Goal: Task Accomplishment & Management: Manage account settings

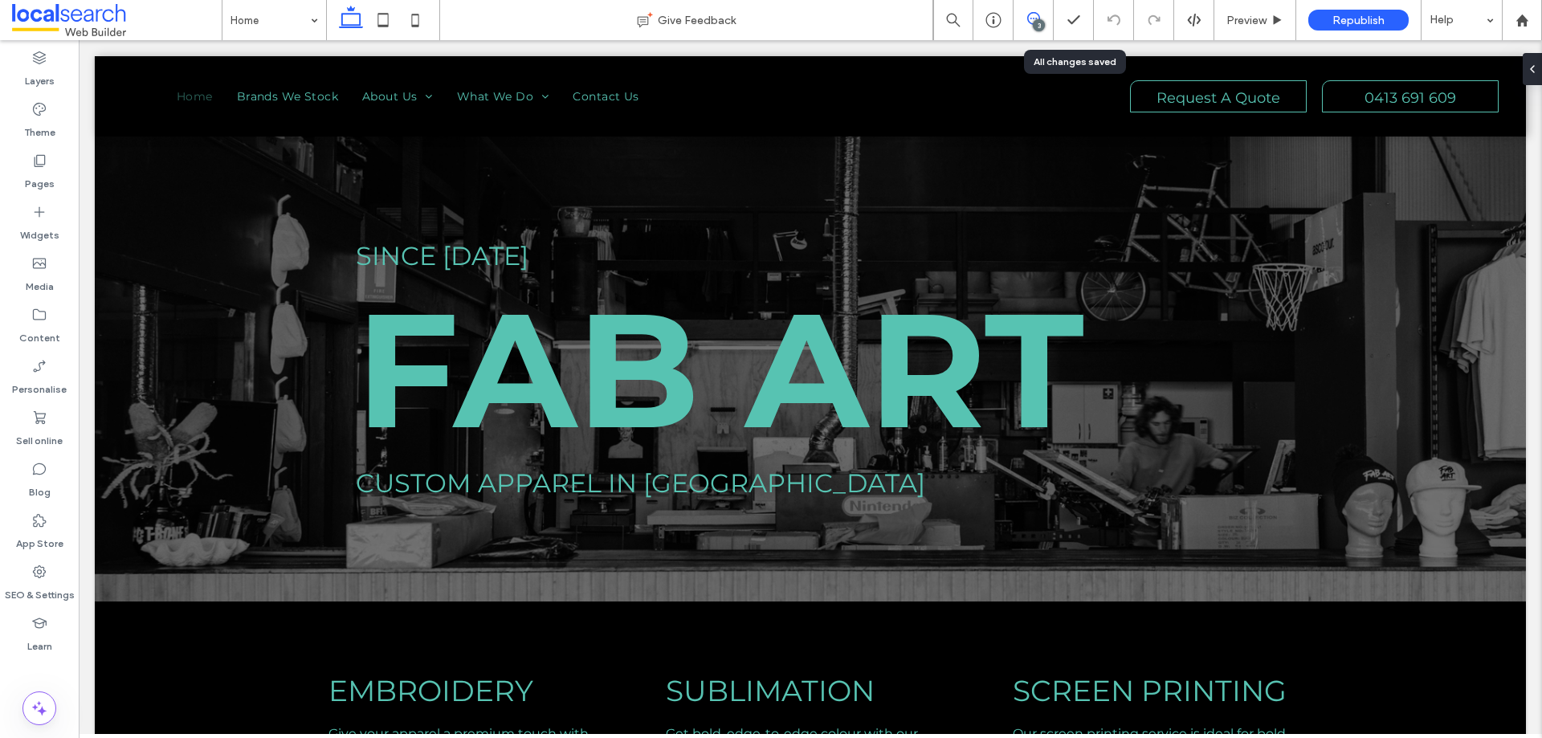
click at [1035, 18] on use at bounding box center [1033, 18] width 13 height 13
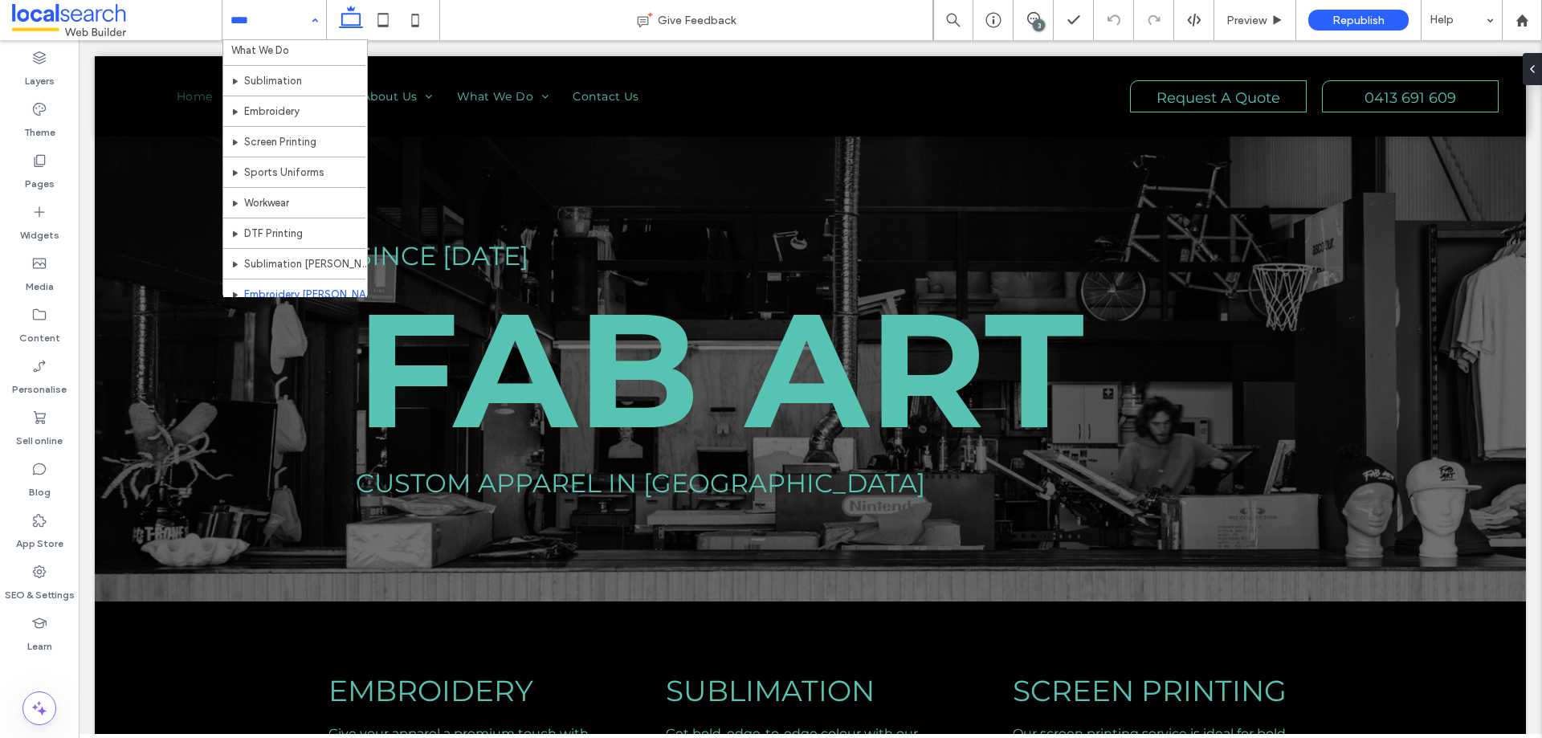
scroll to position [161, 0]
click at [40, 172] on label "Pages" at bounding box center [40, 180] width 30 height 22
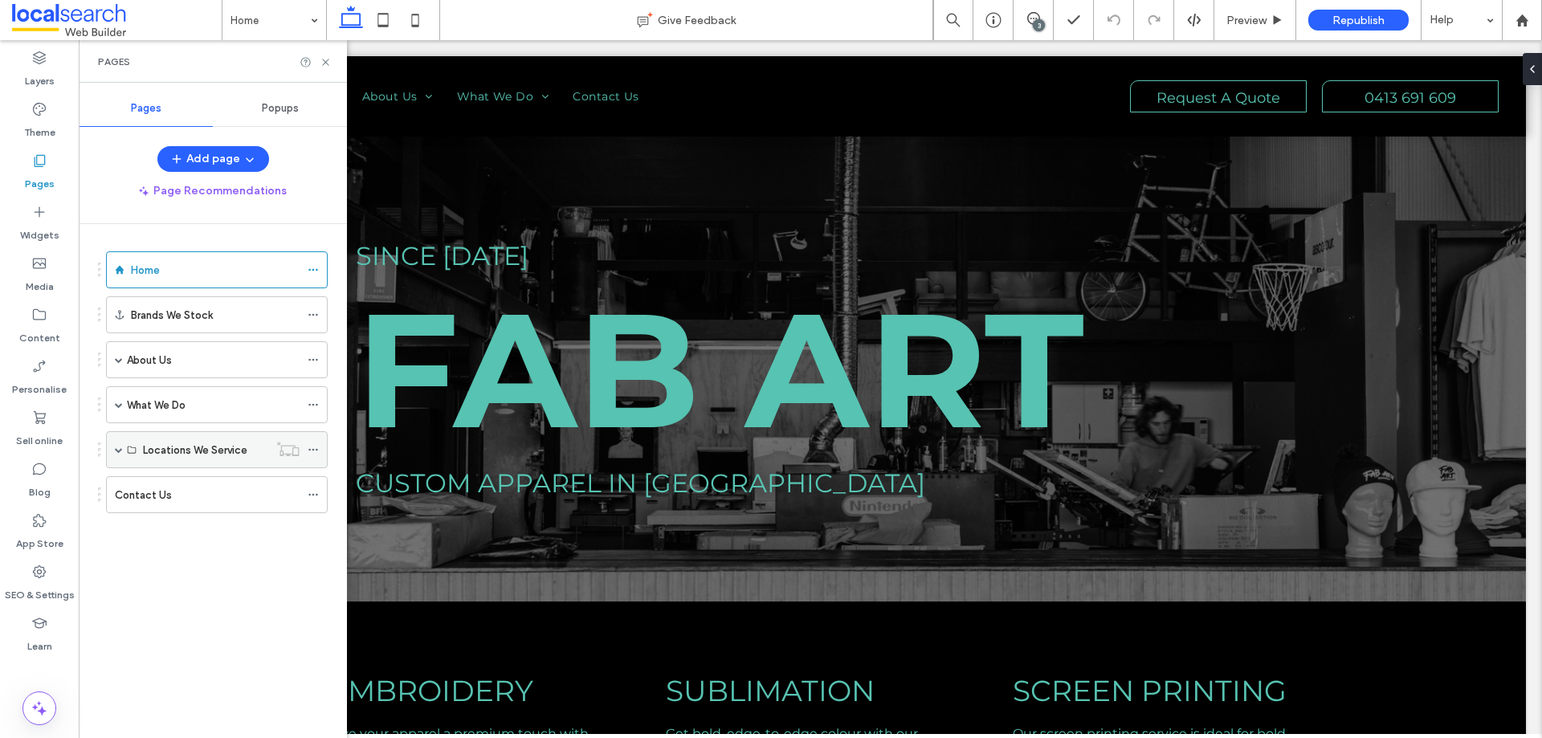
click at [116, 450] on span at bounding box center [119, 450] width 8 height 8
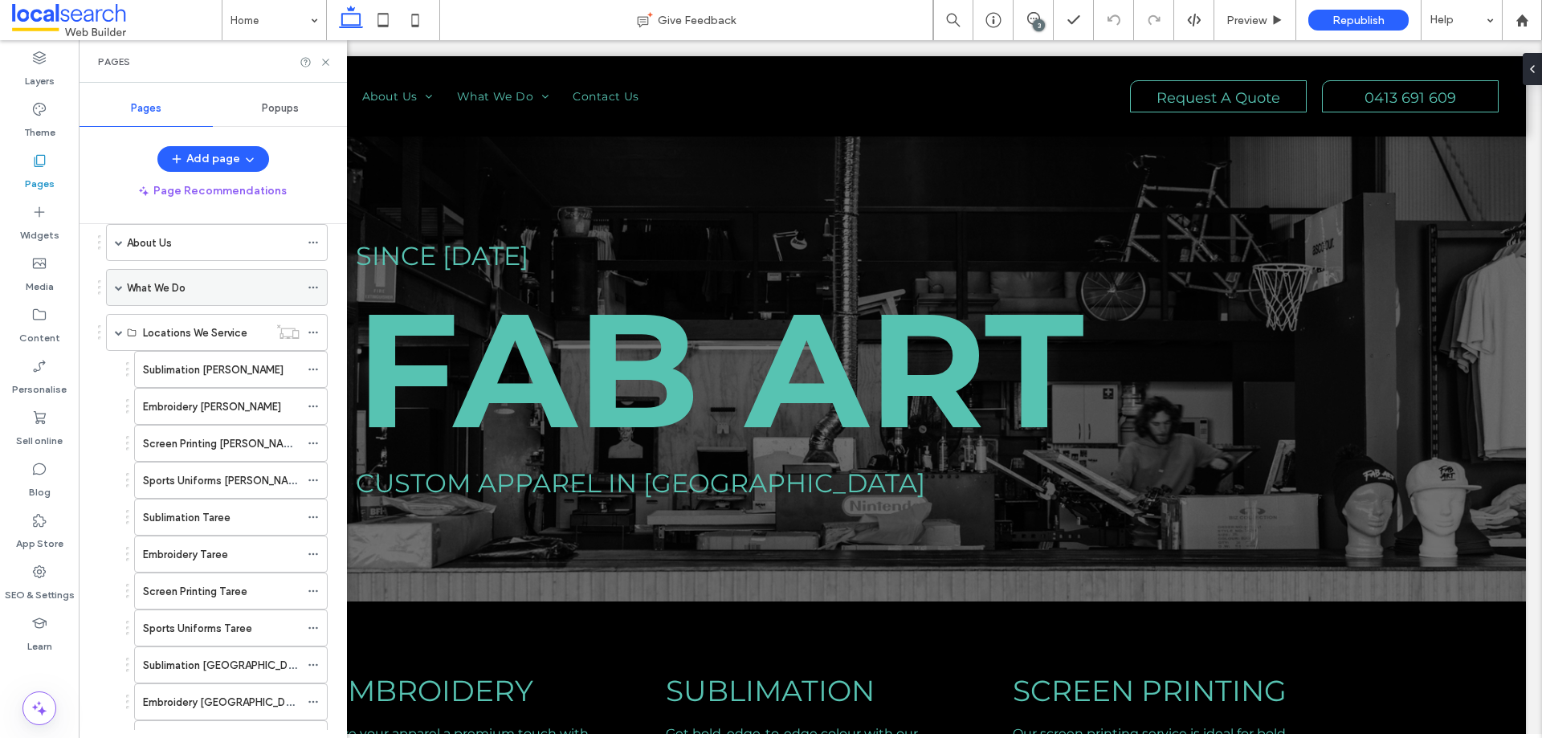
scroll to position [0, 0]
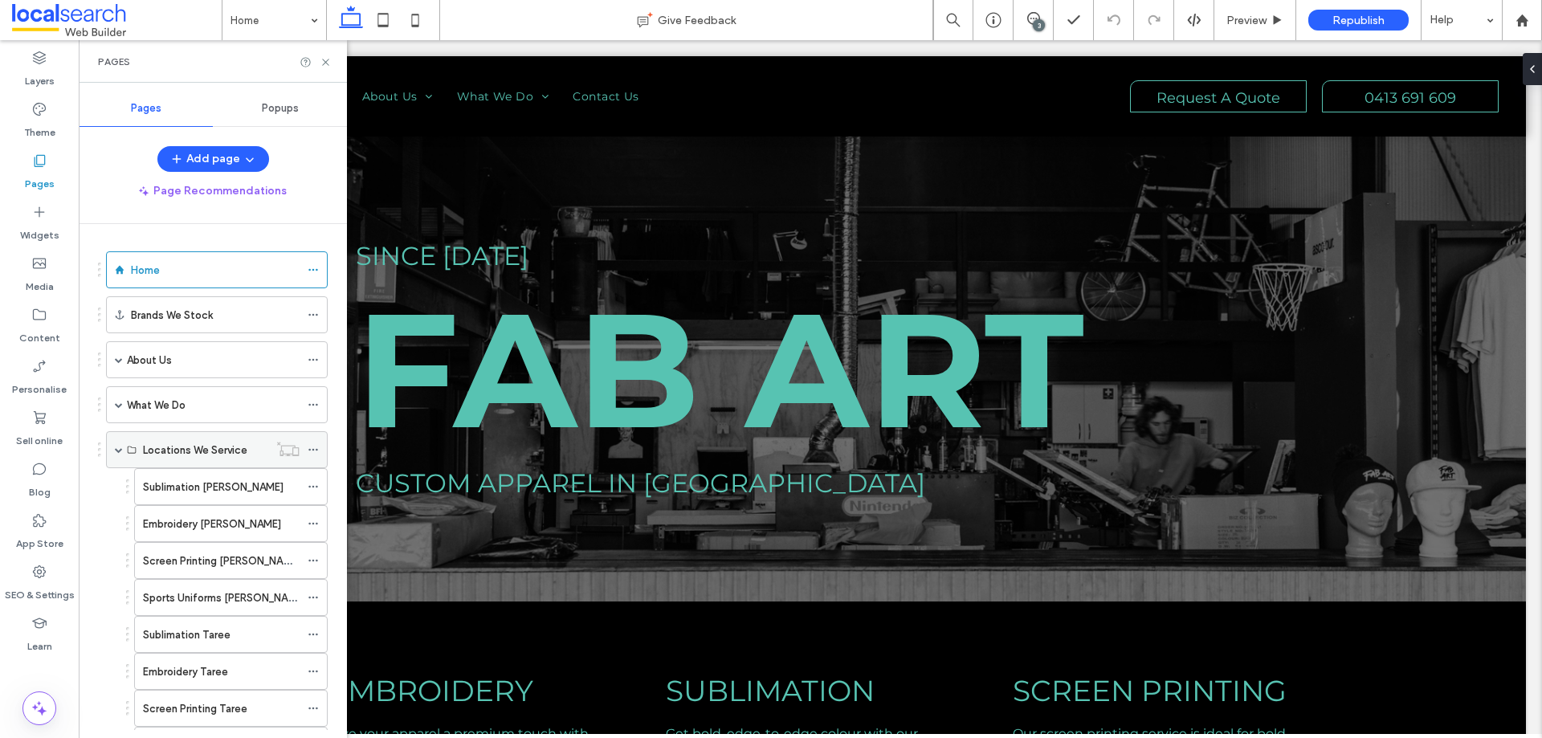
click at [313, 450] on use at bounding box center [312, 450] width 9 height 2
click at [313, 487] on use at bounding box center [312, 487] width 9 height 2
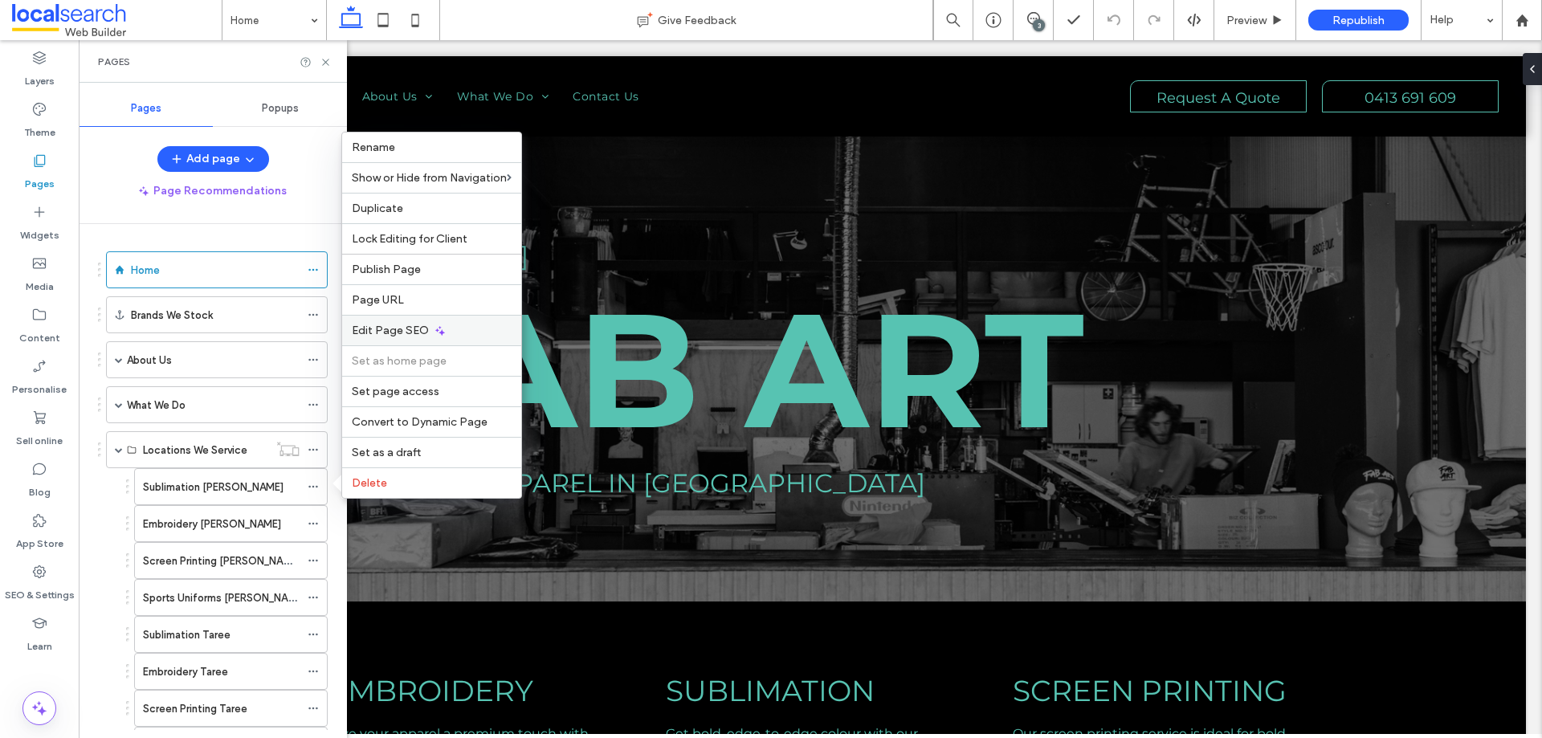
click at [381, 325] on span "Edit Page SEO" at bounding box center [390, 331] width 77 height 14
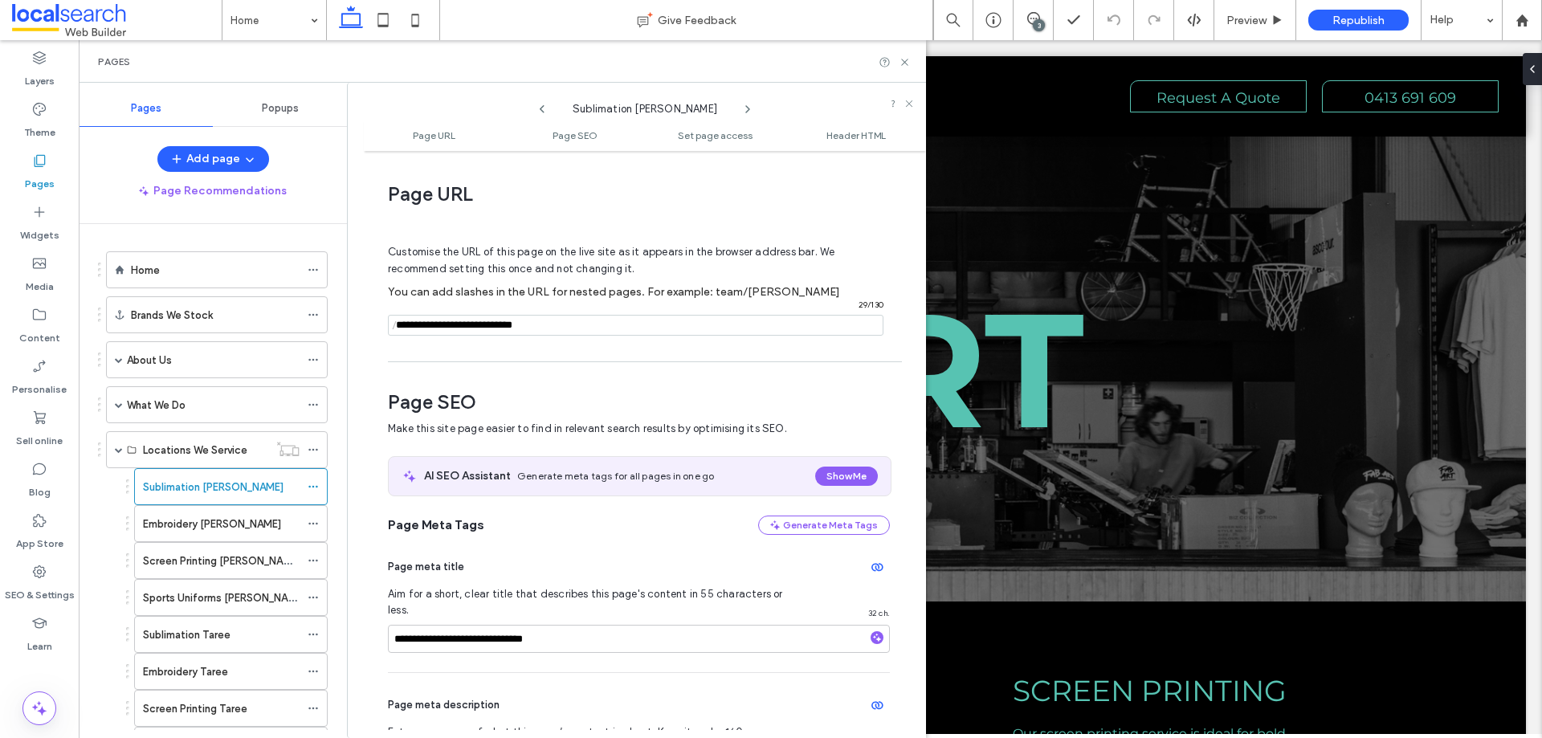
click at [592, 325] on input "notEmpty" at bounding box center [635, 325] width 495 height 21
click at [120, 400] on span at bounding box center [119, 404] width 8 height 35
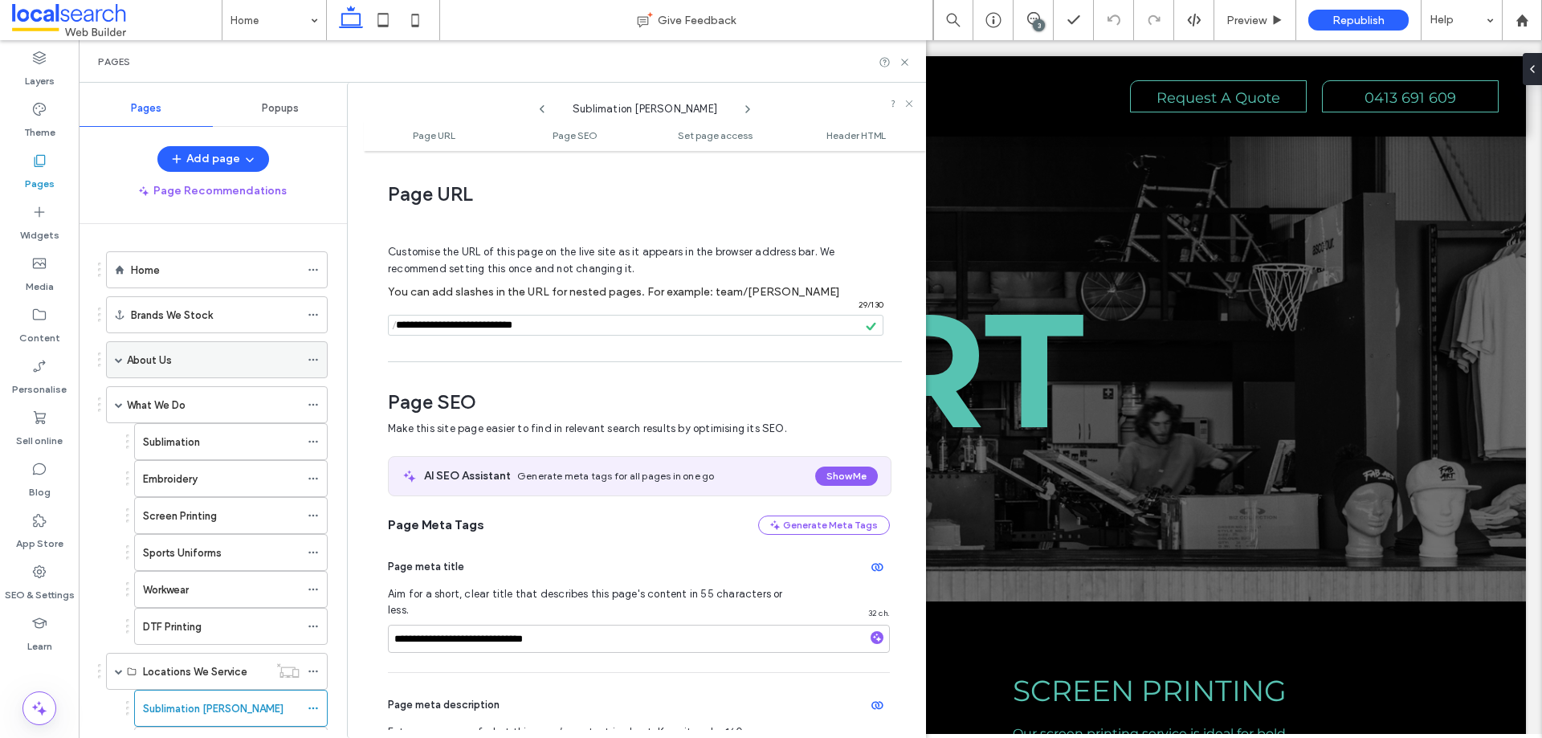
click at [117, 361] on span at bounding box center [119, 360] width 8 height 8
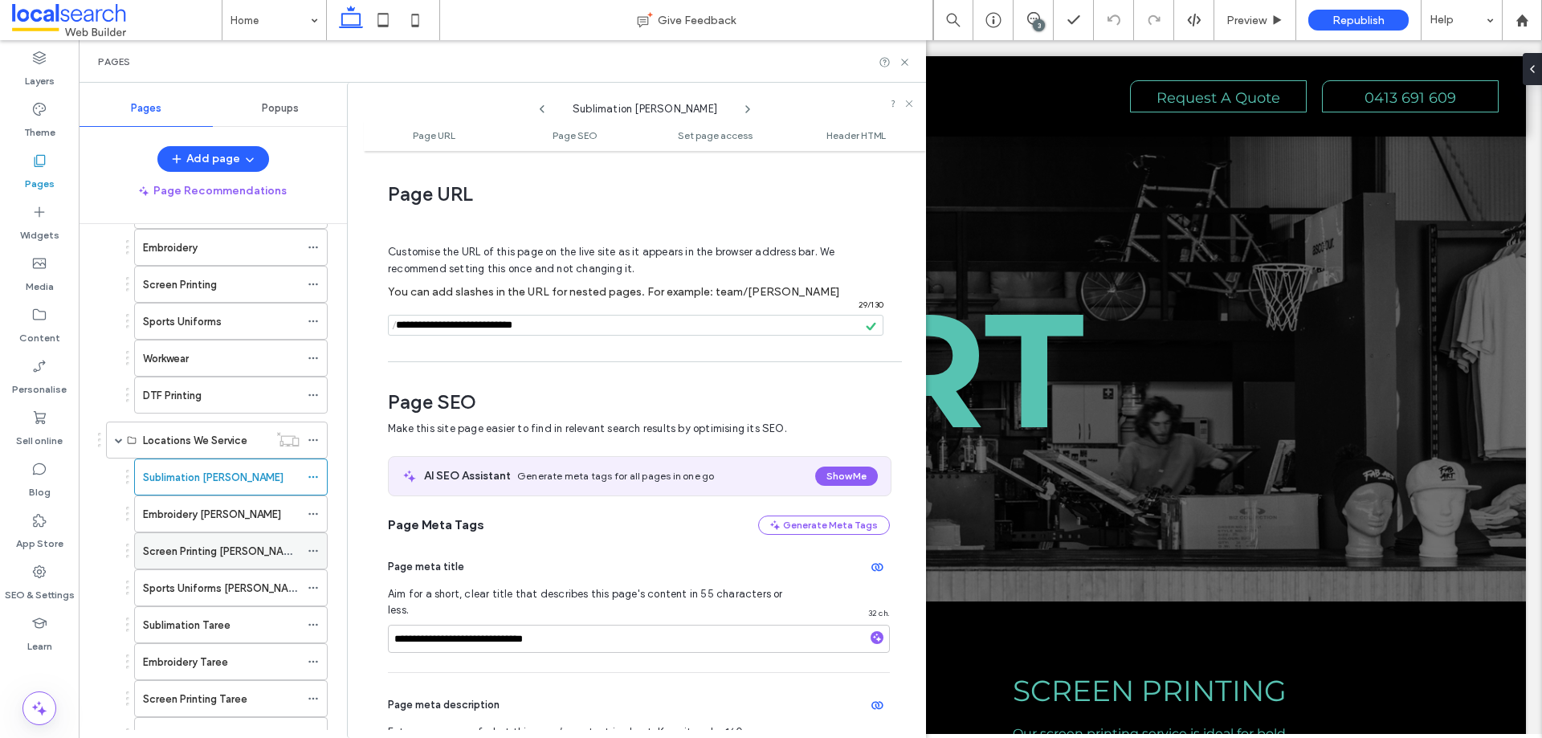
scroll to position [401, 0]
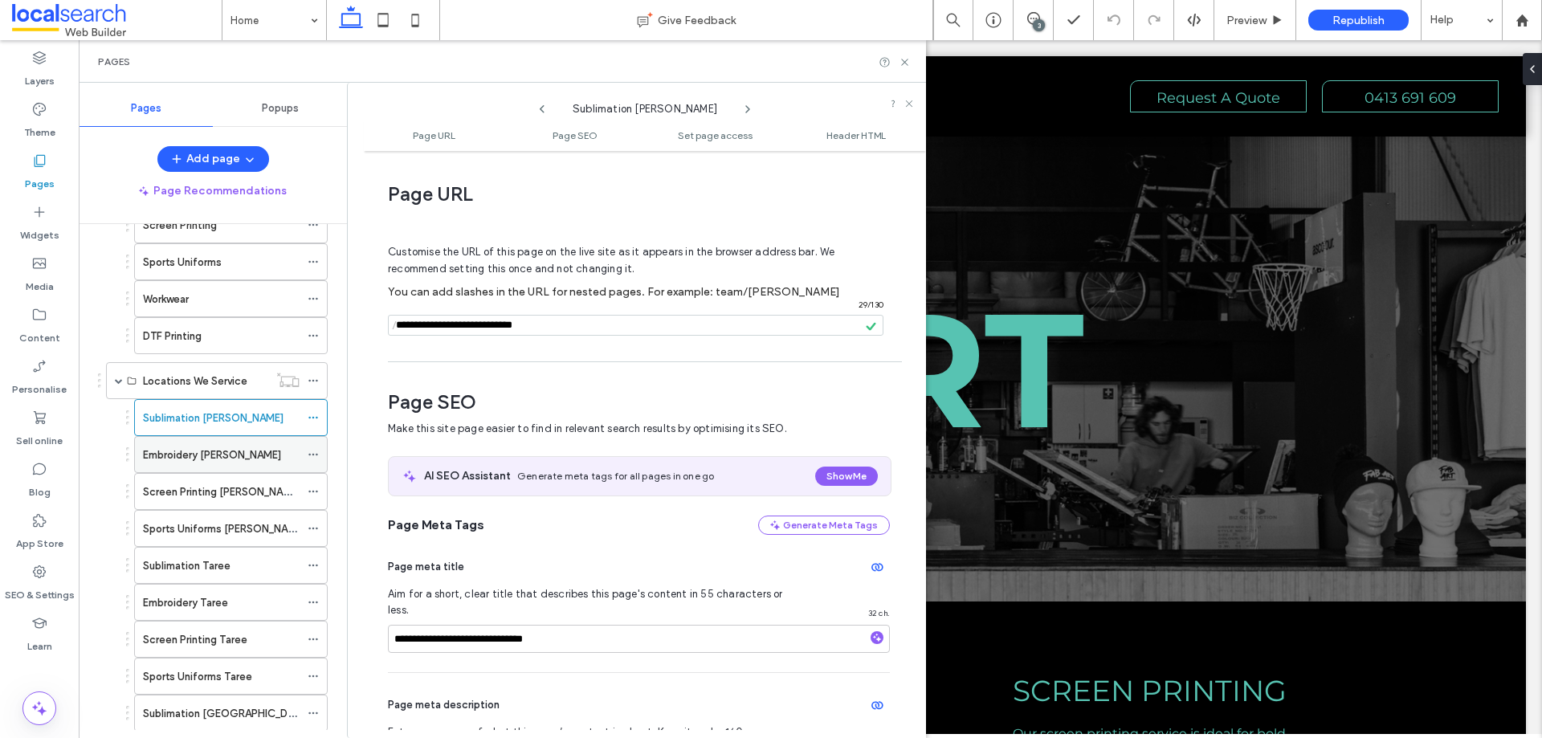
click at [314, 451] on icon at bounding box center [313, 454] width 11 height 11
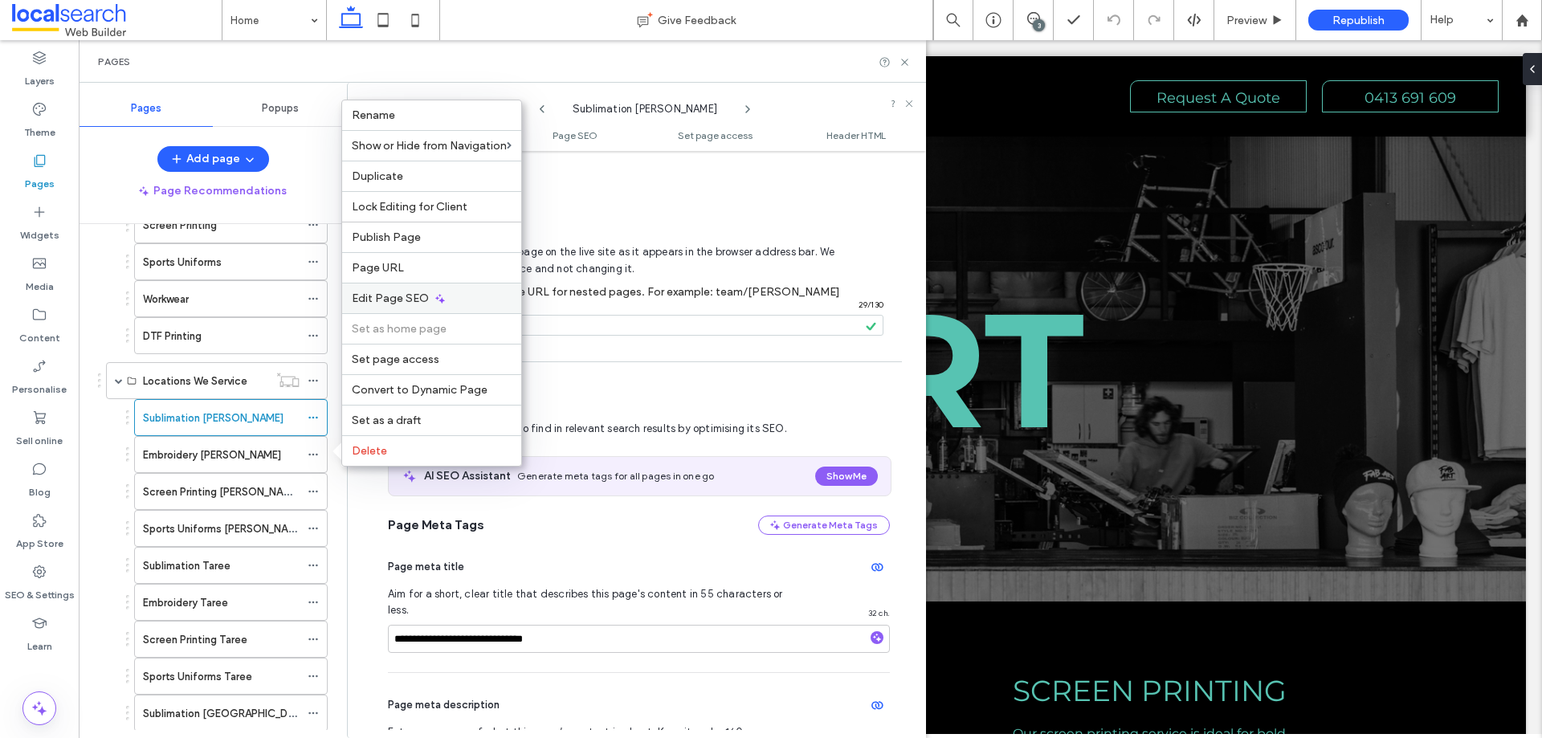
click at [416, 302] on span "Edit Page SEO" at bounding box center [390, 298] width 77 height 14
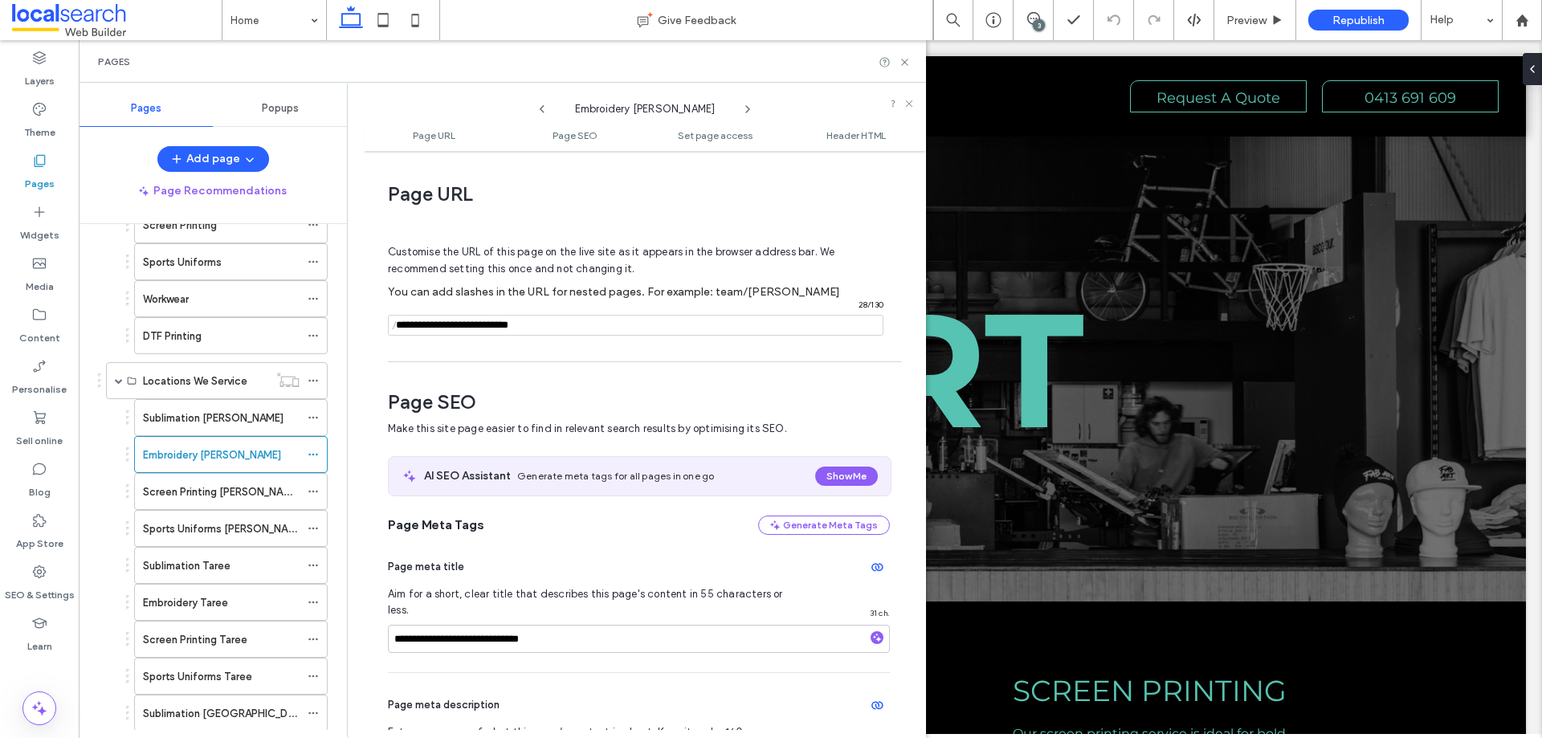
click at [536, 328] on input "notEmpty" at bounding box center [635, 325] width 495 height 21
click at [314, 490] on icon at bounding box center [313, 491] width 11 height 11
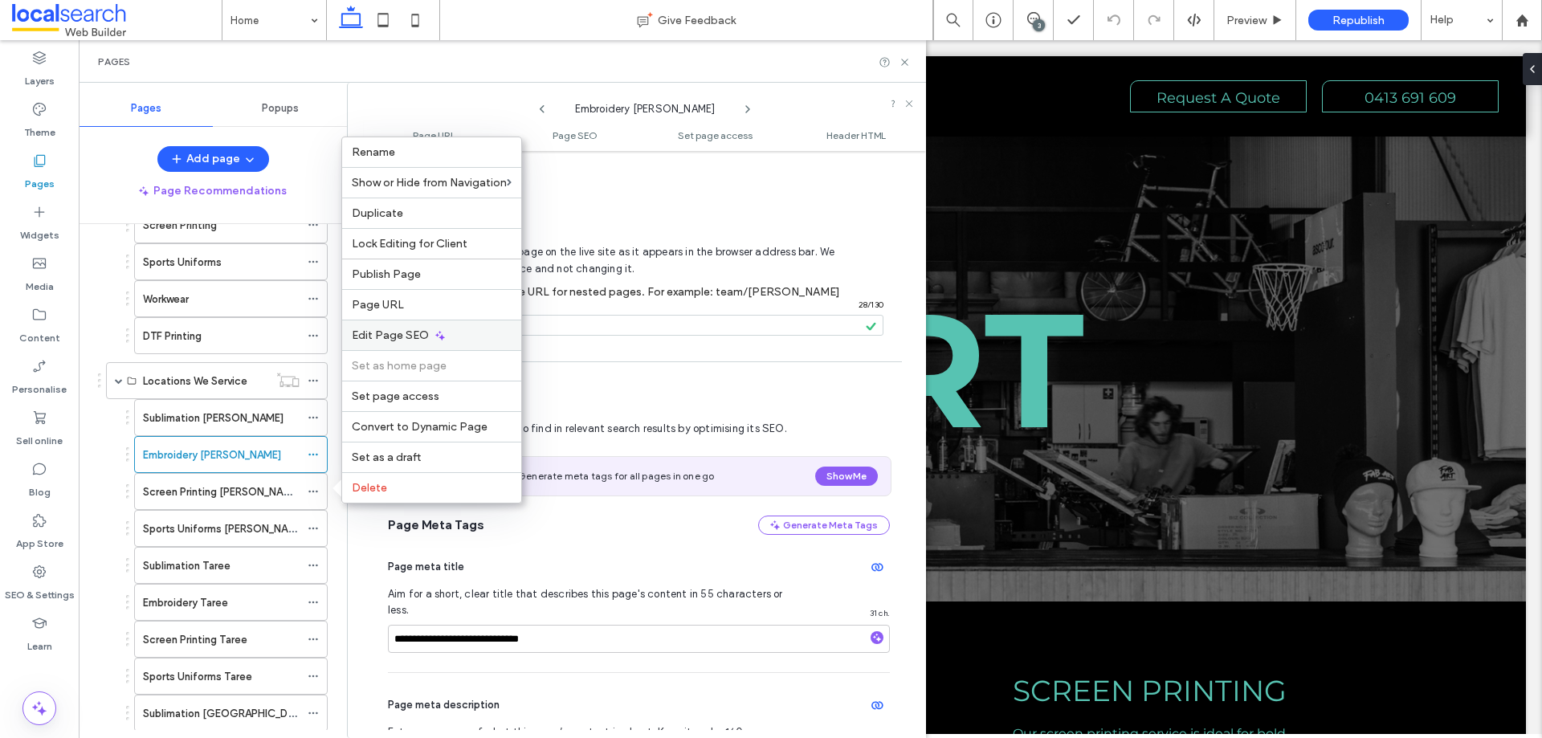
click at [427, 340] on div "Edit Page SEO" at bounding box center [431, 335] width 179 height 31
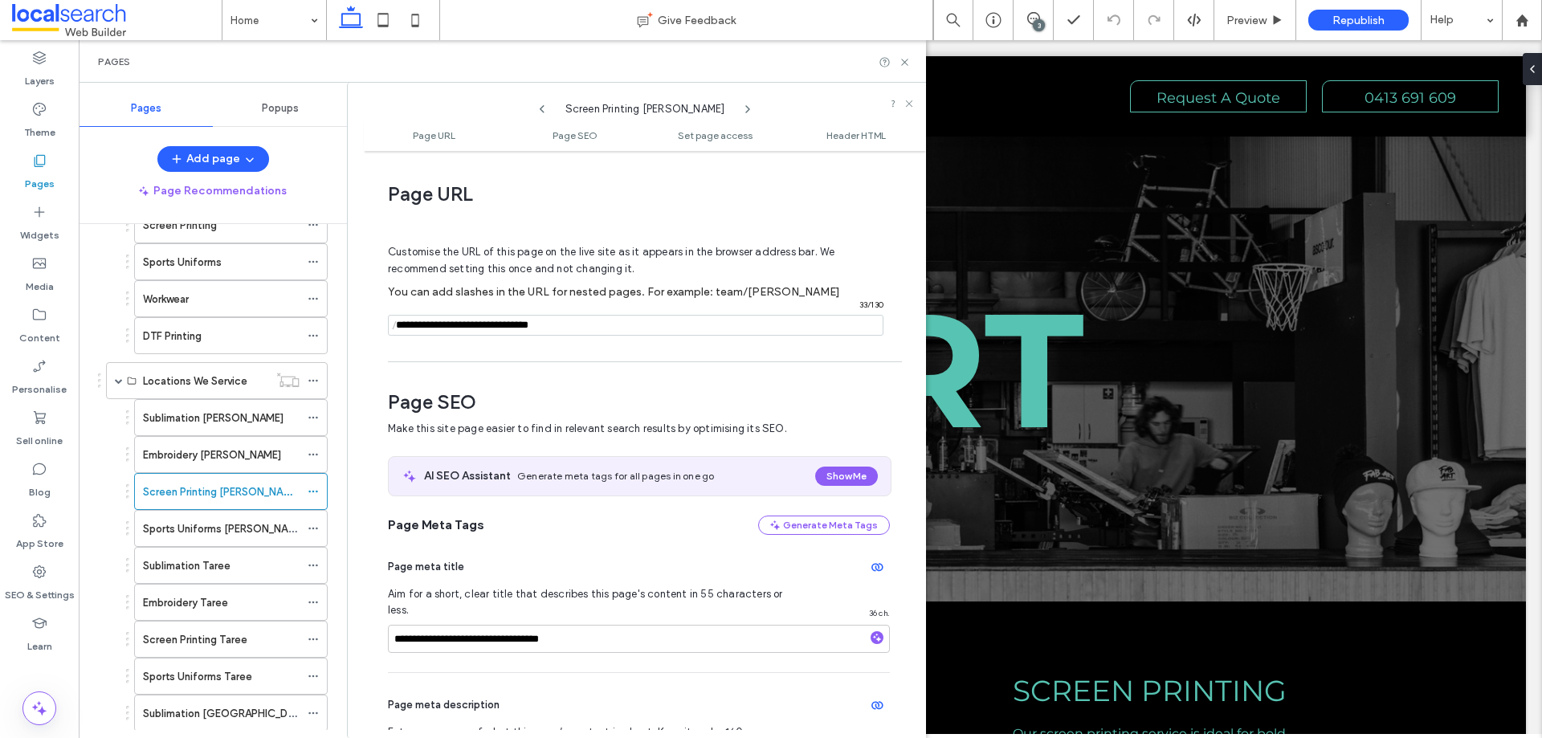
click at [479, 327] on input "notEmpty" at bounding box center [635, 325] width 495 height 21
drag, startPoint x: 314, startPoint y: 529, endPoint x: 328, endPoint y: 548, distance: 23.5
click at [314, 529] on icon at bounding box center [313, 528] width 11 height 11
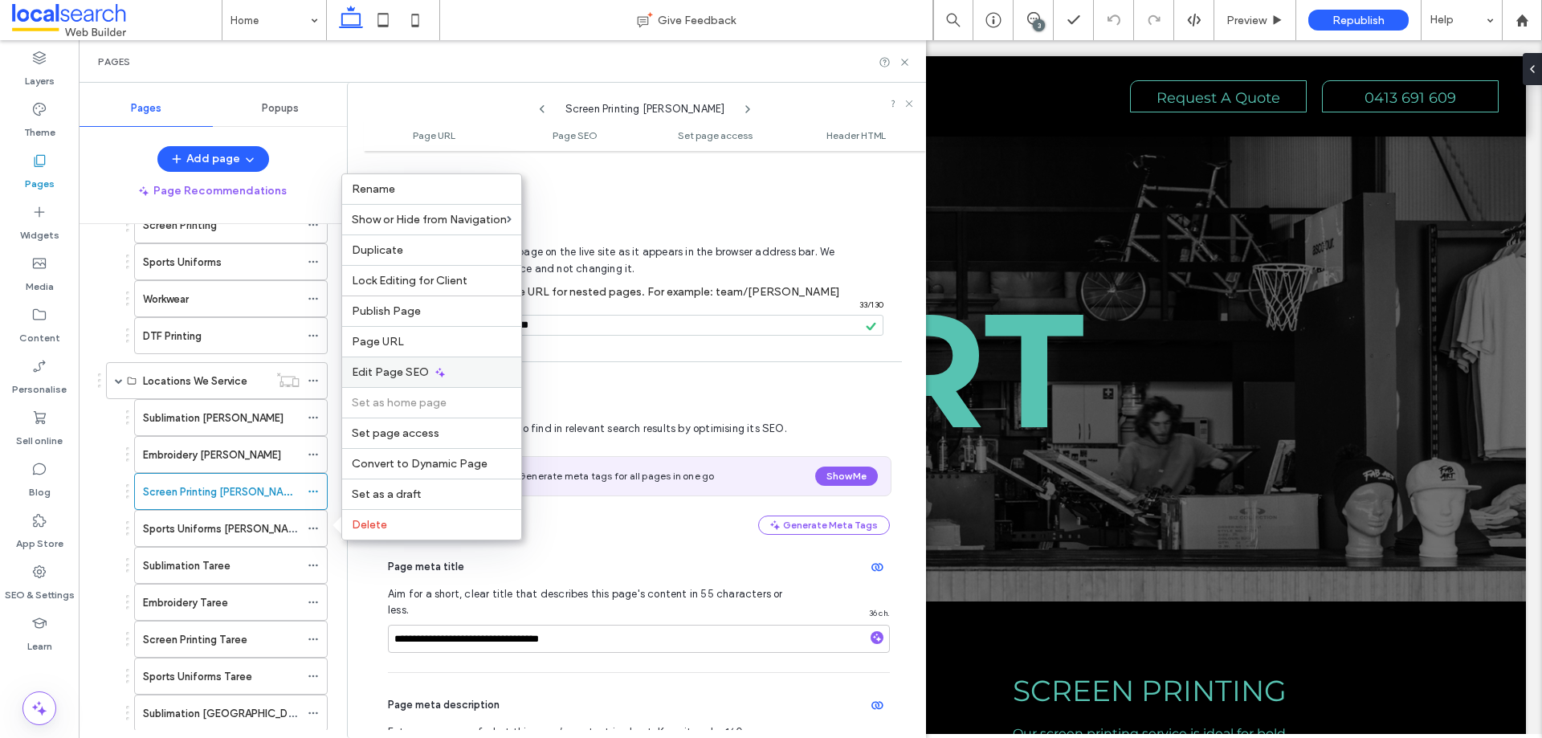
click at [424, 375] on span "Edit Page SEO" at bounding box center [390, 372] width 77 height 14
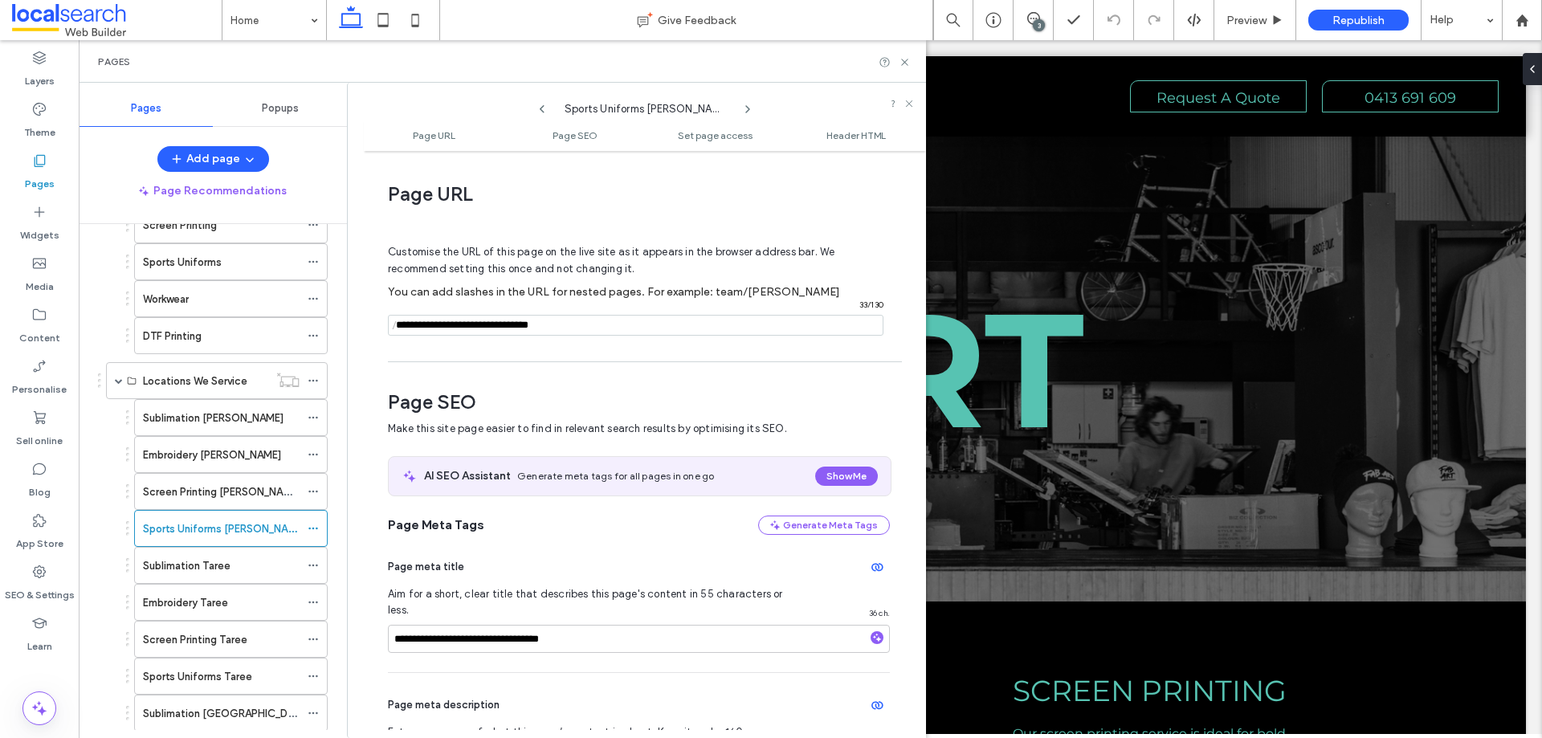
click at [569, 319] on input "notEmpty" at bounding box center [635, 325] width 495 height 21
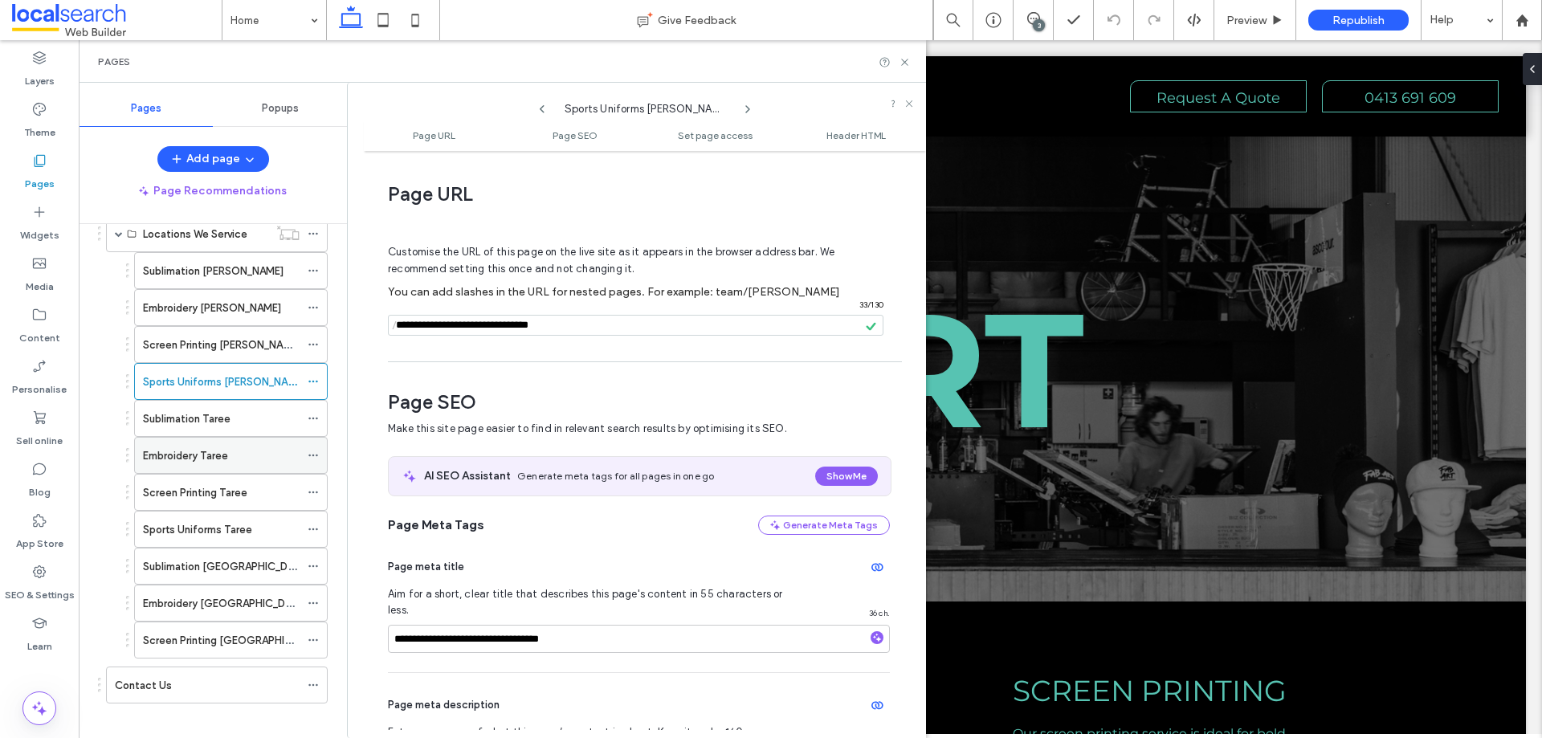
scroll to position [562, 0]
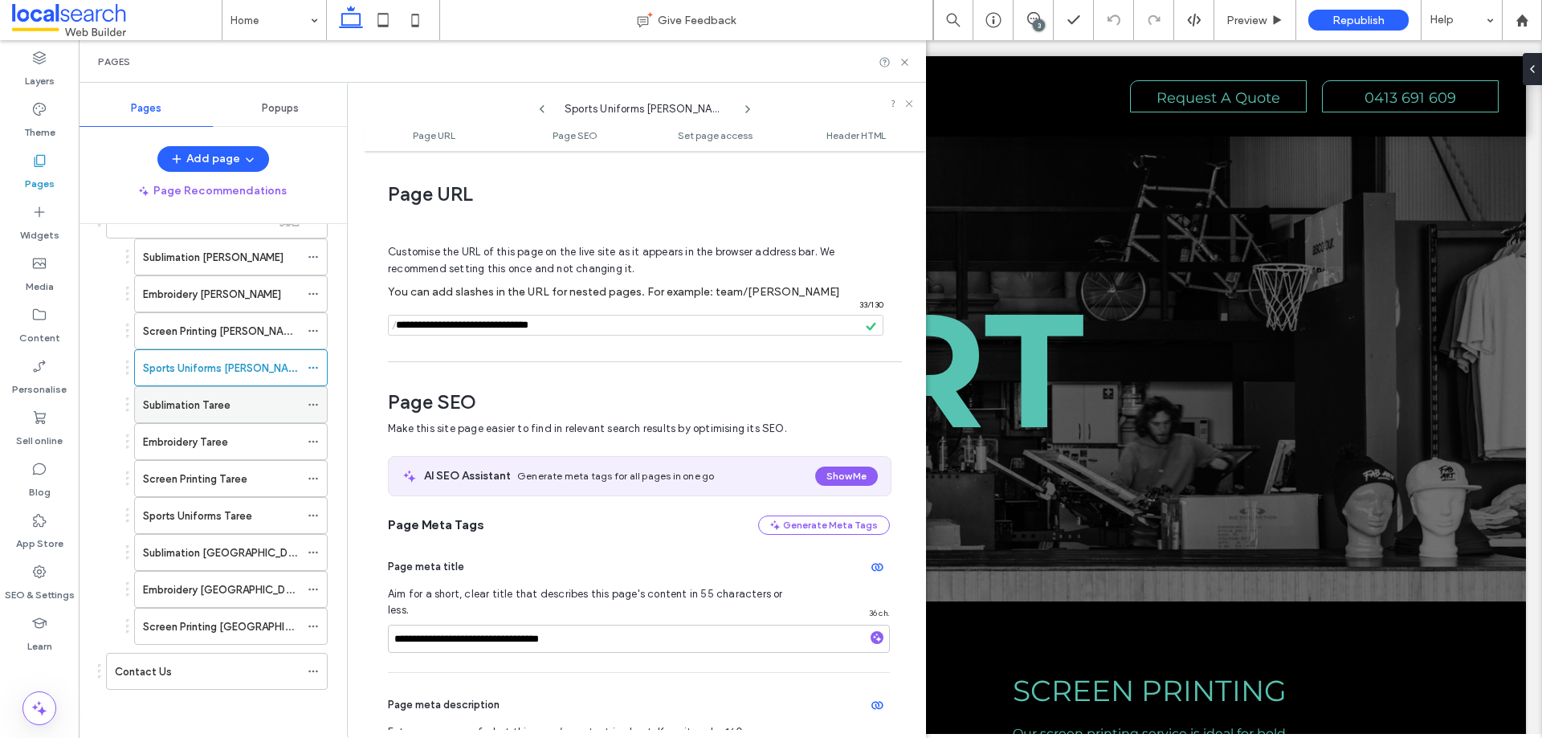
click at [314, 405] on icon at bounding box center [313, 404] width 11 height 11
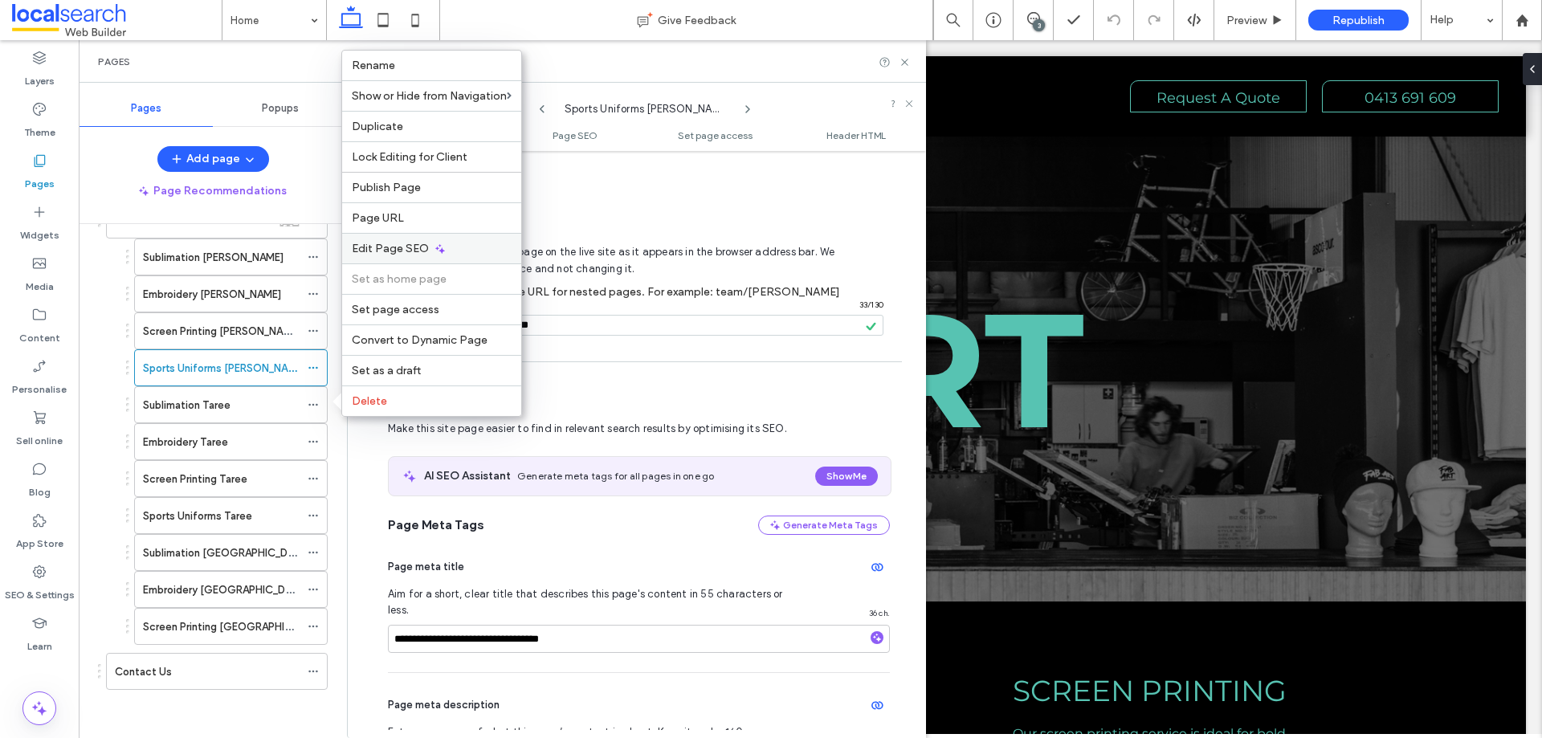
click at [430, 247] on div "Edit Page SEO" at bounding box center [431, 248] width 179 height 31
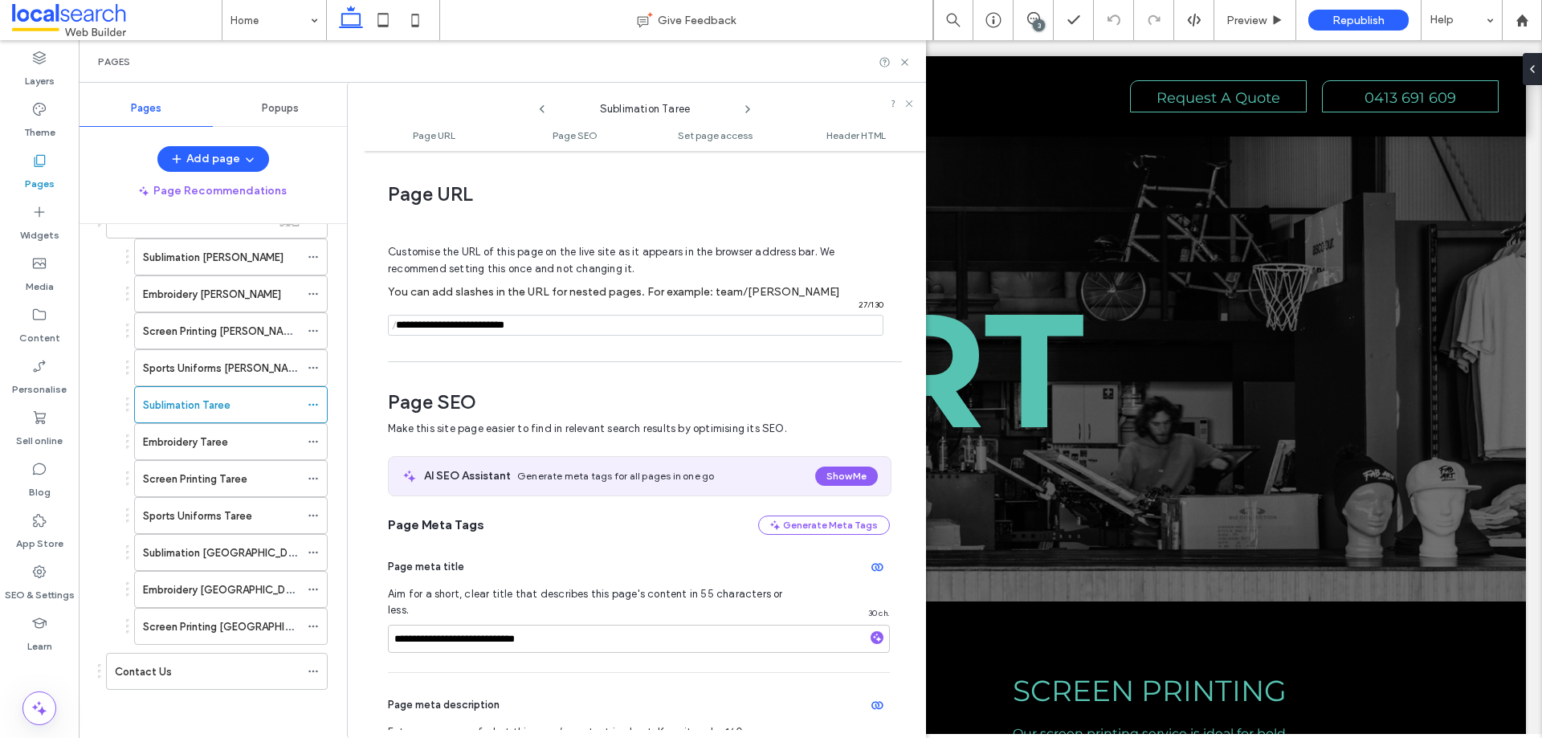
click at [560, 320] on input "notEmpty" at bounding box center [635, 325] width 495 height 21
drag, startPoint x: 315, startPoint y: 442, endPoint x: 342, endPoint y: 457, distance: 31.3
click at [315, 442] on icon at bounding box center [313, 441] width 11 height 11
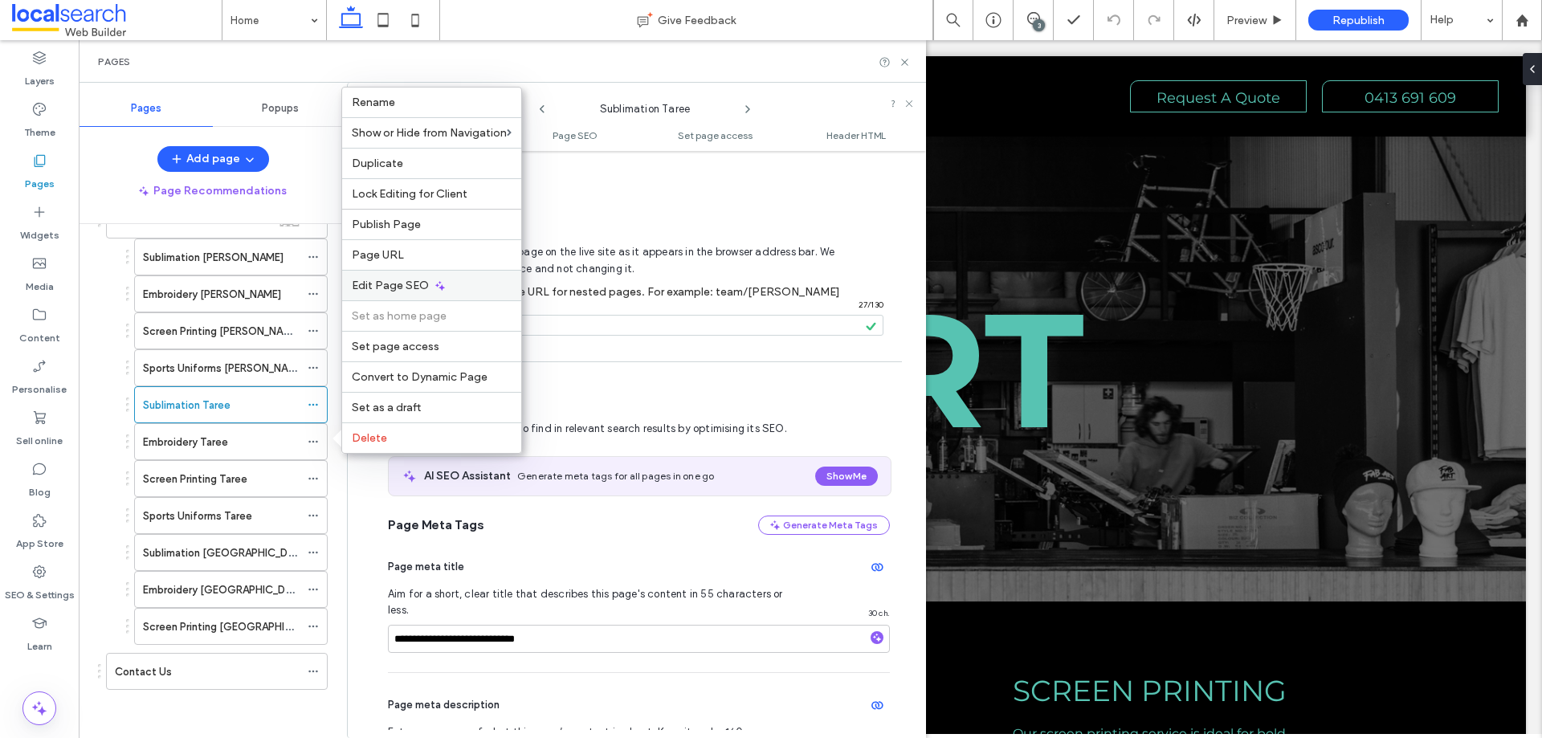
click at [426, 290] on div "Edit Page SEO" at bounding box center [431, 285] width 179 height 31
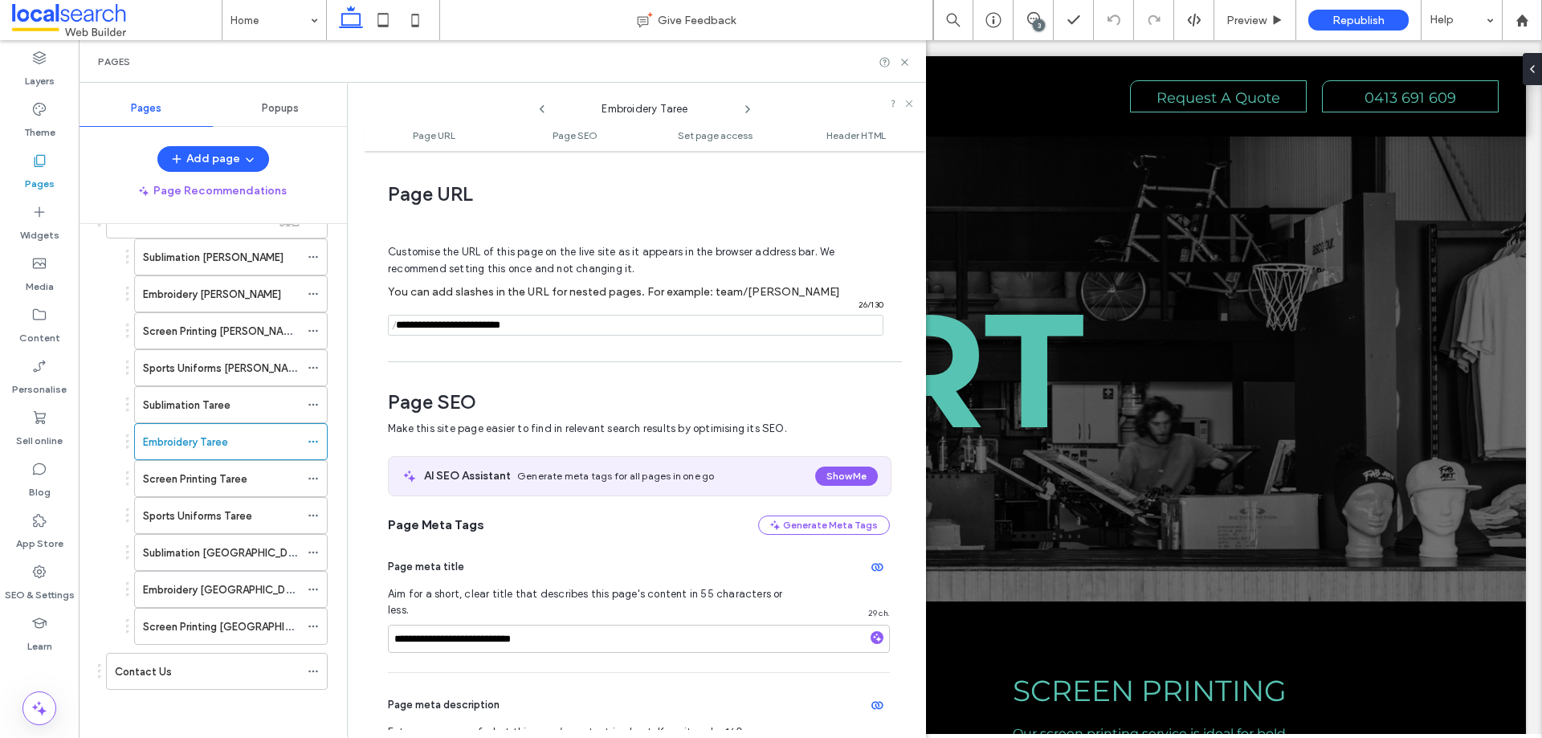
click at [544, 323] on input "notEmpty" at bounding box center [635, 325] width 495 height 21
click at [315, 477] on icon at bounding box center [313, 478] width 11 height 11
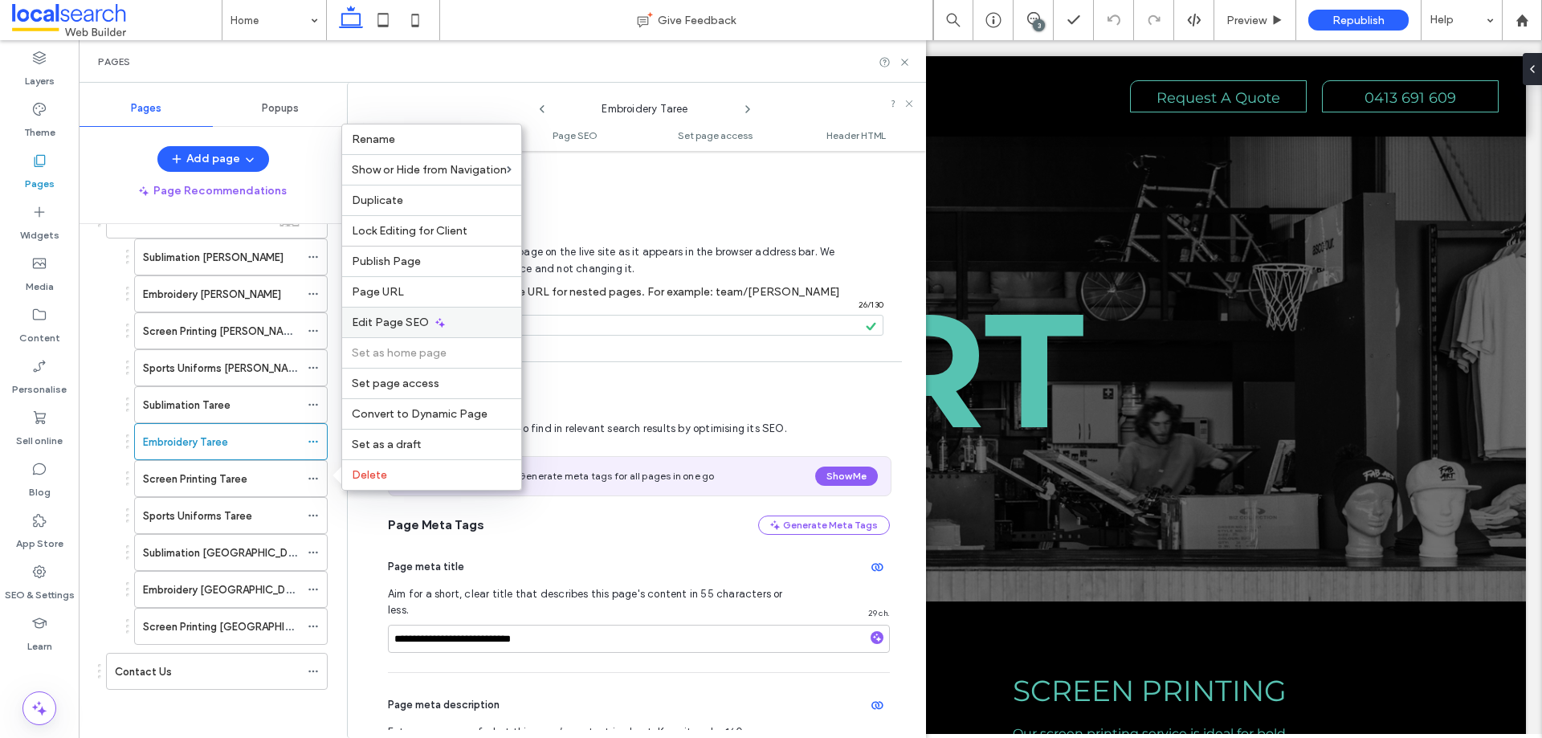
click at [438, 318] on icon at bounding box center [440, 322] width 13 height 13
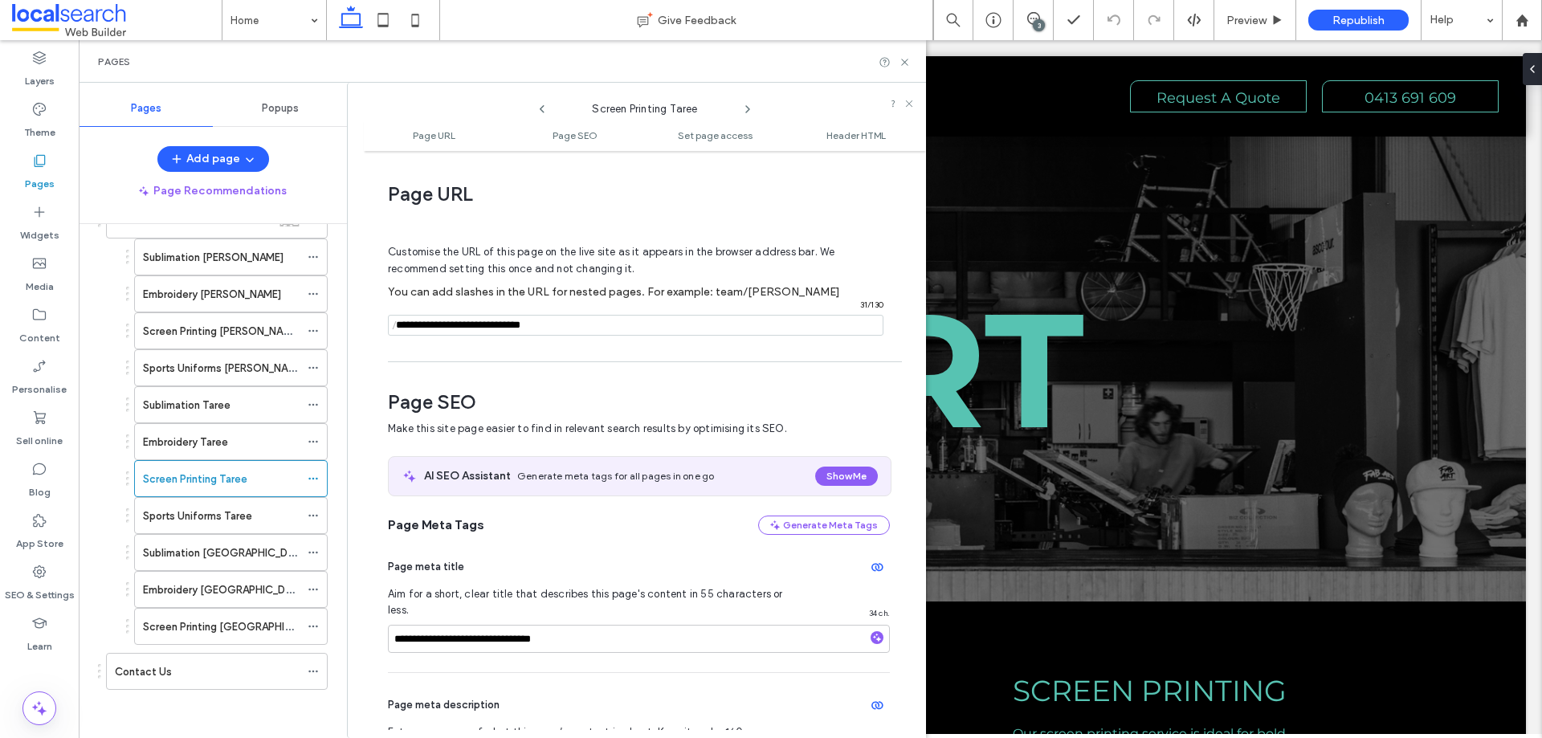
click at [513, 311] on div "Customise the URL of this page on the live site as it appears in the browser ad…" at bounding box center [639, 283] width 502 height 141
click at [515, 320] on input "notEmpty" at bounding box center [635, 325] width 495 height 21
click at [312, 516] on icon at bounding box center [313, 515] width 11 height 11
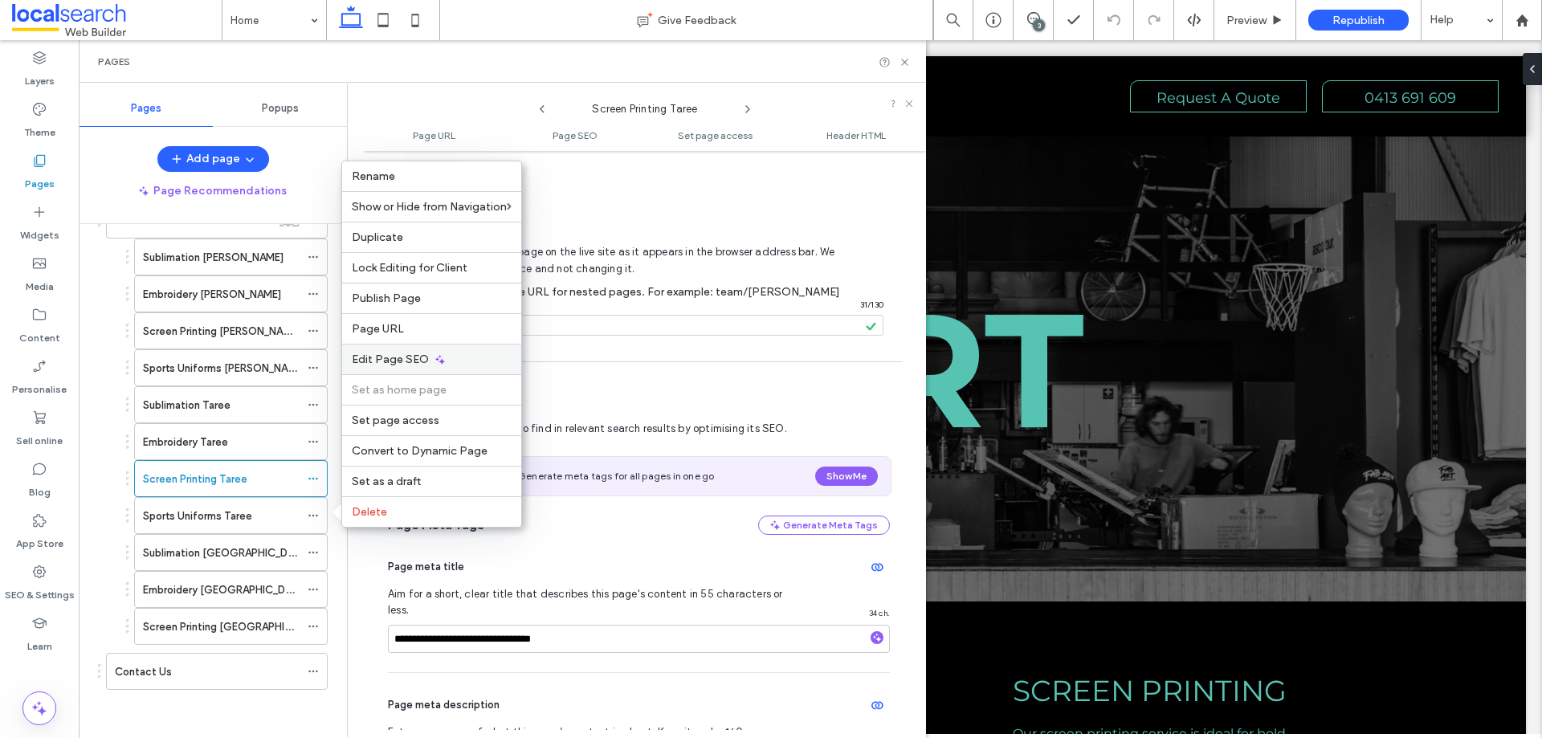
click at [407, 354] on span "Edit Page SEO" at bounding box center [390, 359] width 77 height 14
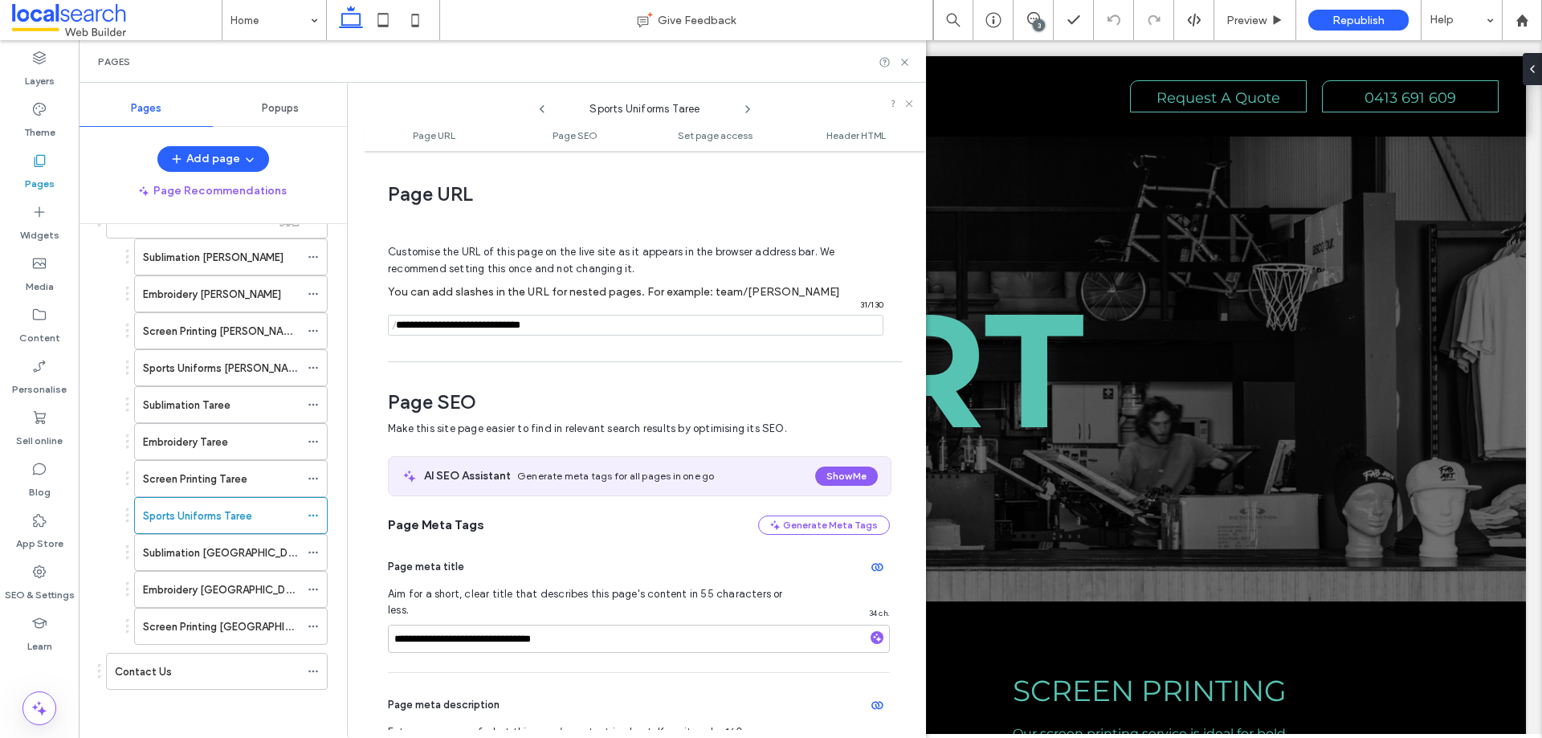
click at [569, 327] on input "notEmpty" at bounding box center [635, 325] width 495 height 21
click at [314, 554] on icon at bounding box center [313, 552] width 11 height 11
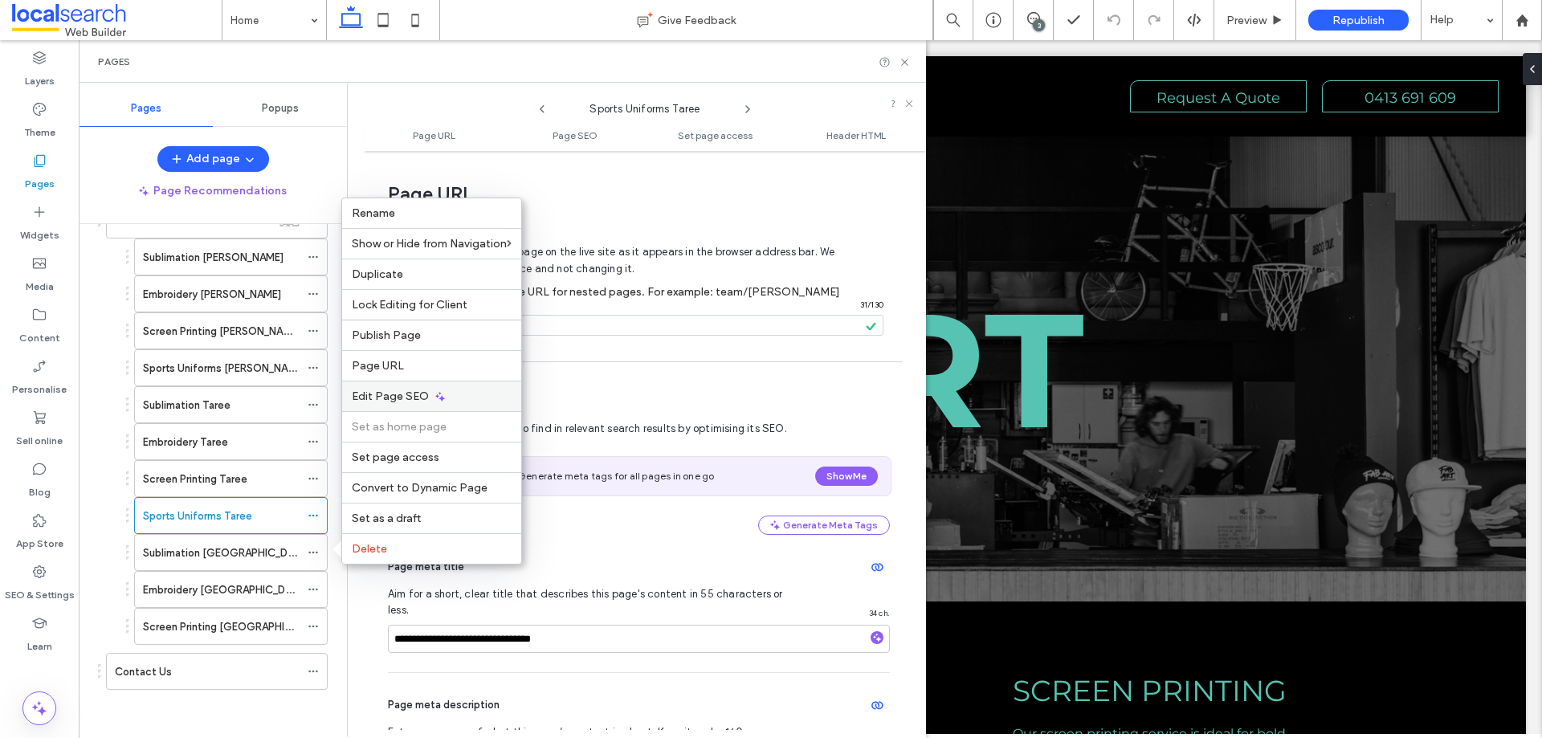
click at [409, 389] on div "Edit Page SEO" at bounding box center [431, 396] width 179 height 31
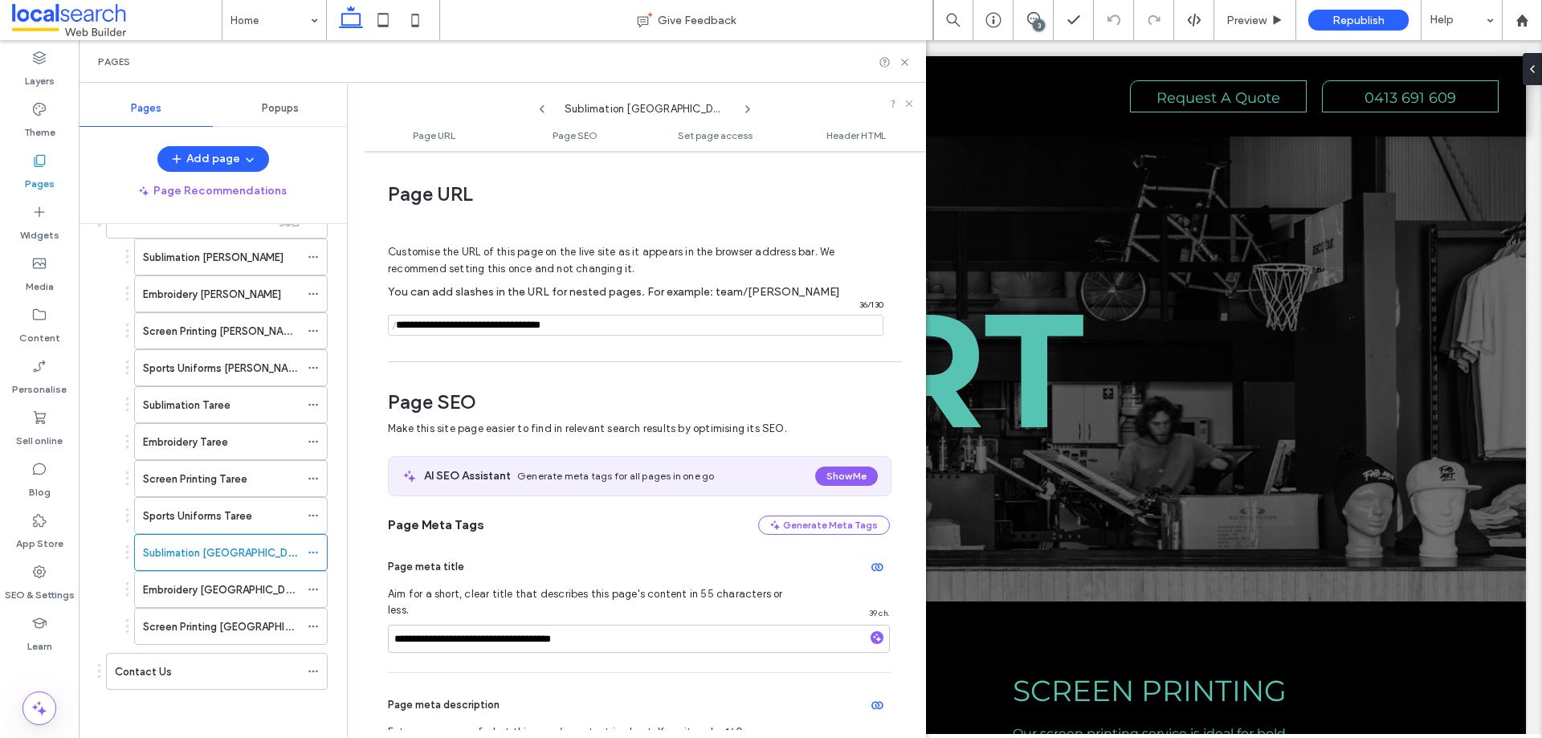
click at [620, 318] on input "notEmpty" at bounding box center [635, 325] width 495 height 21
click at [315, 587] on icon at bounding box center [313, 589] width 11 height 11
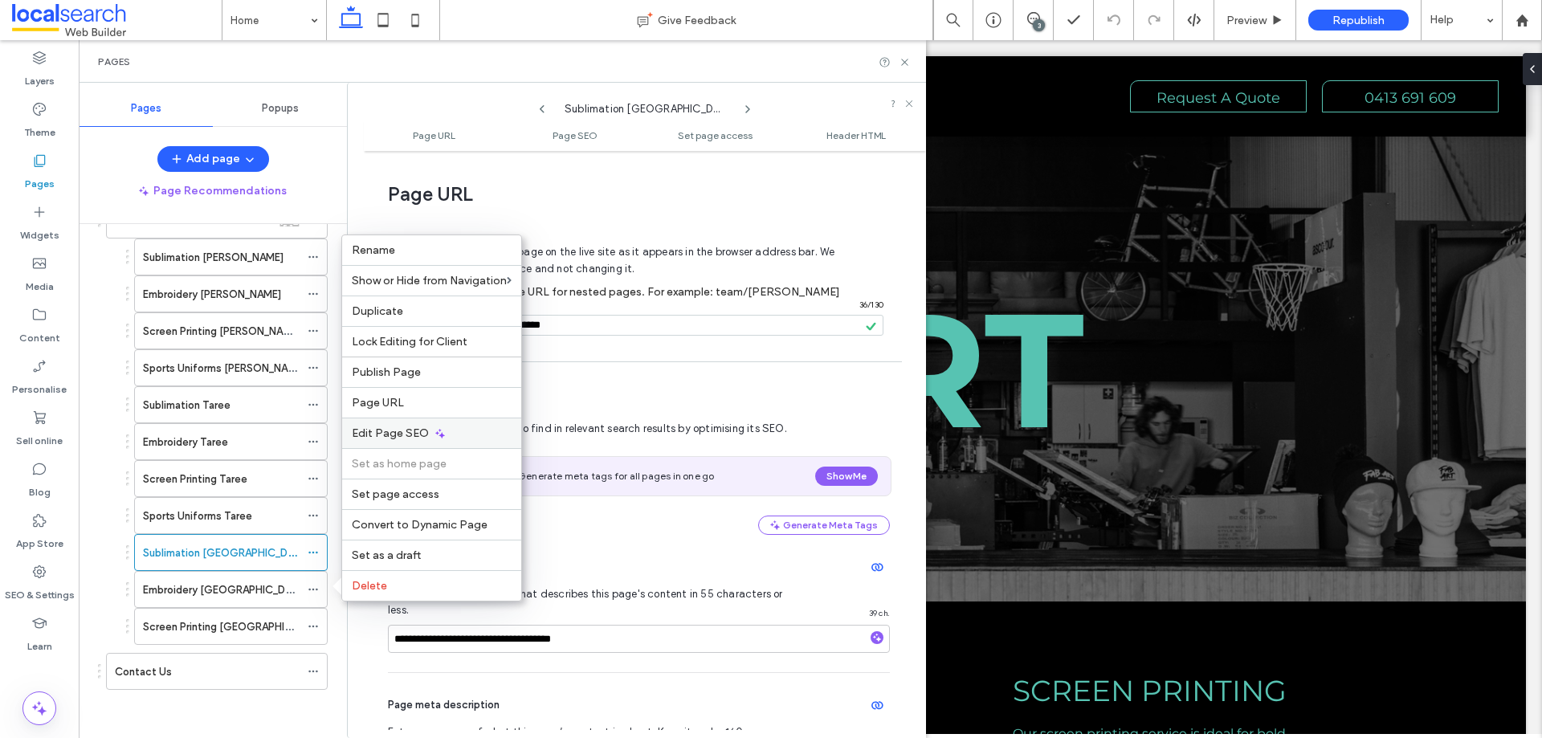
click at [413, 435] on span "Edit Page SEO" at bounding box center [390, 433] width 77 height 14
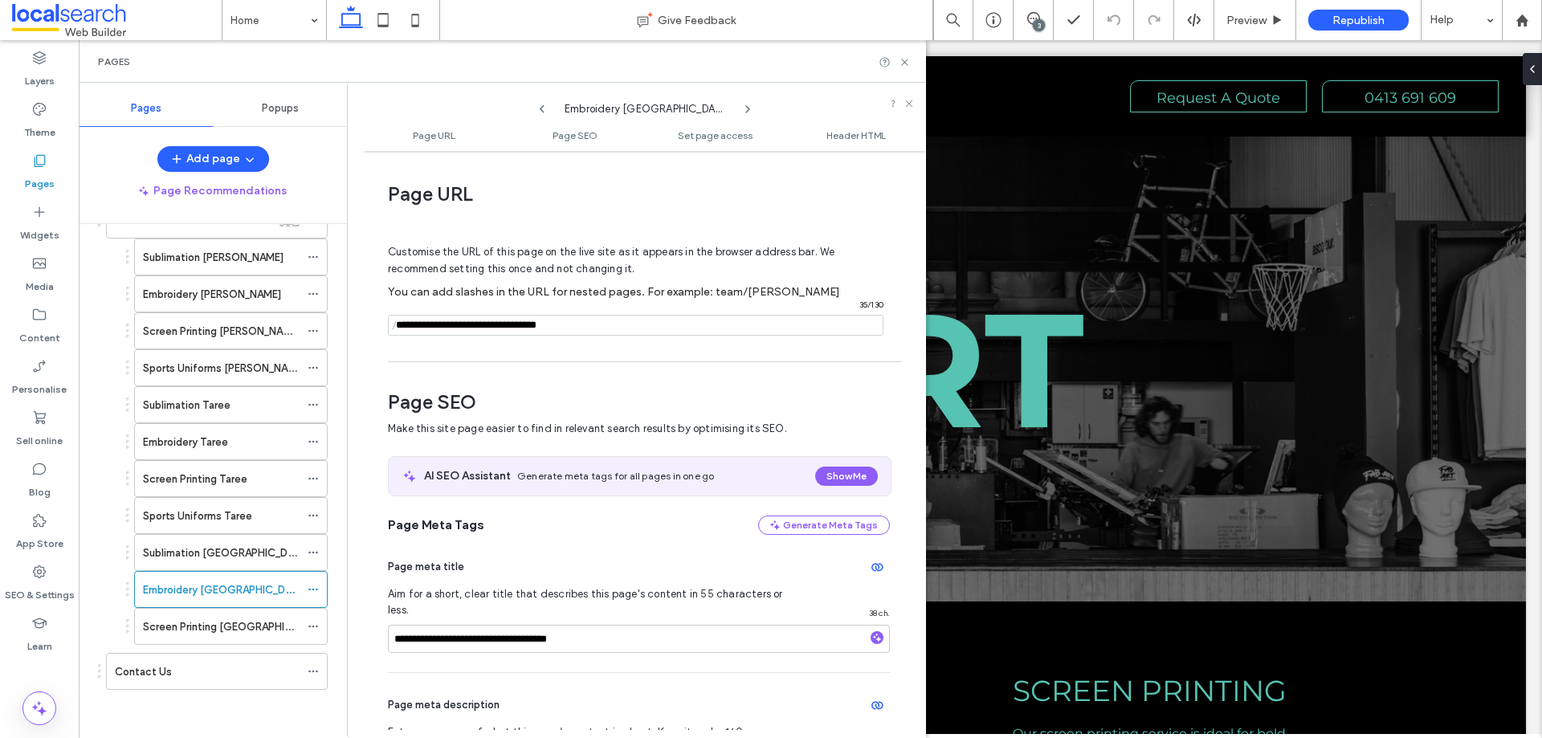
click at [589, 328] on input "notEmpty" at bounding box center [635, 325] width 495 height 21
click at [315, 622] on icon at bounding box center [313, 626] width 11 height 11
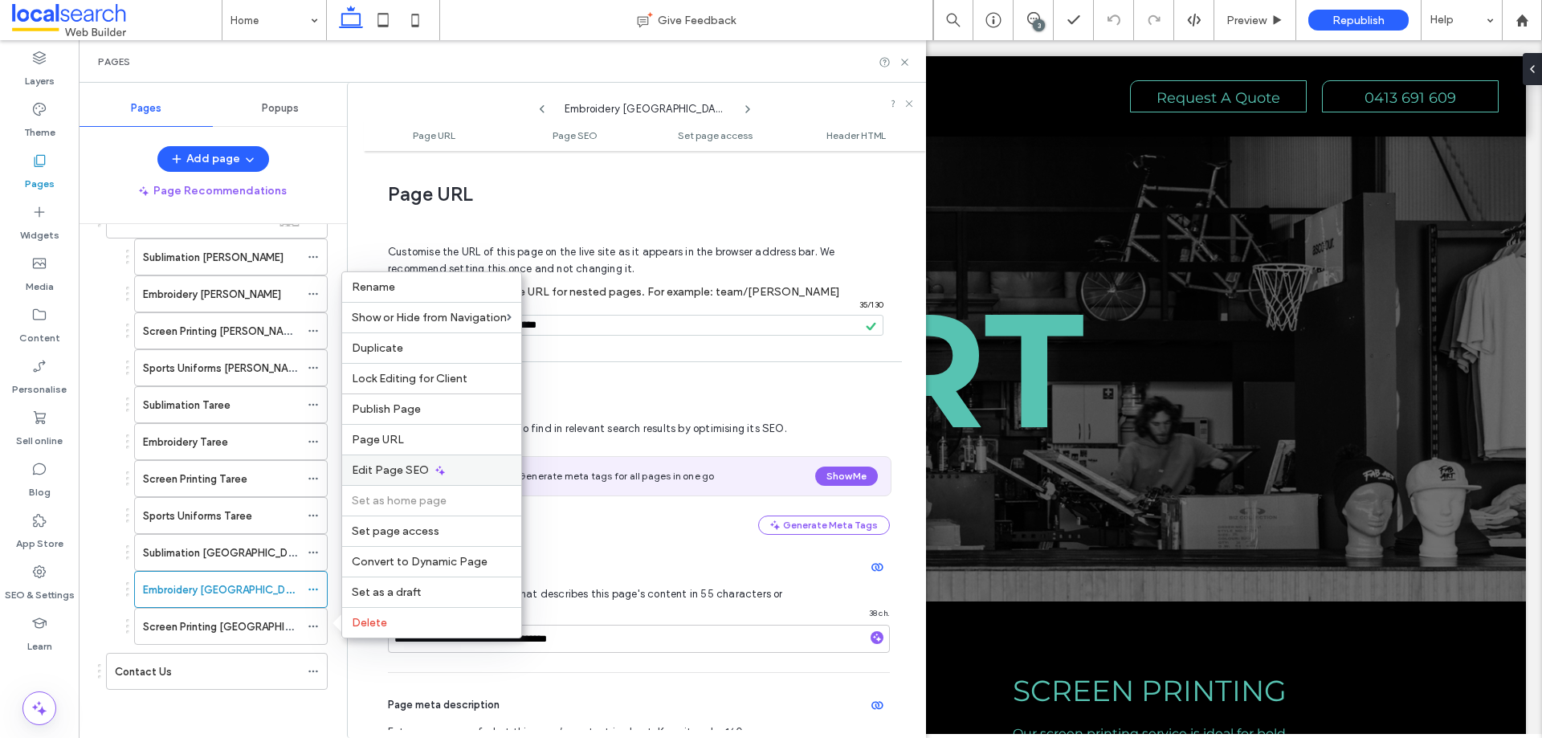
click at [426, 475] on div "Edit Page SEO" at bounding box center [431, 469] width 179 height 31
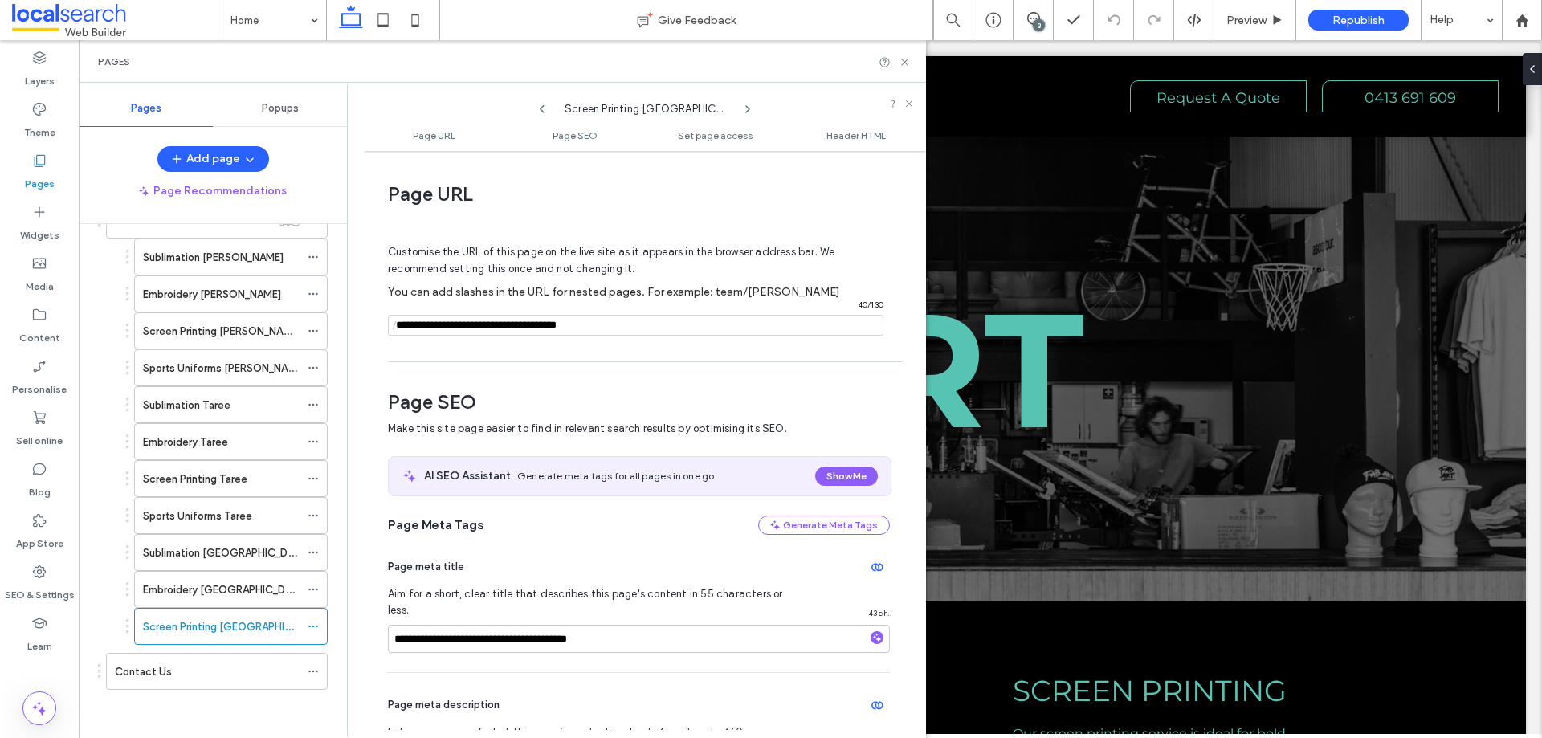
click at [624, 332] on input "notEmpty" at bounding box center [635, 325] width 495 height 21
click at [907, 63] on icon at bounding box center [905, 62] width 12 height 12
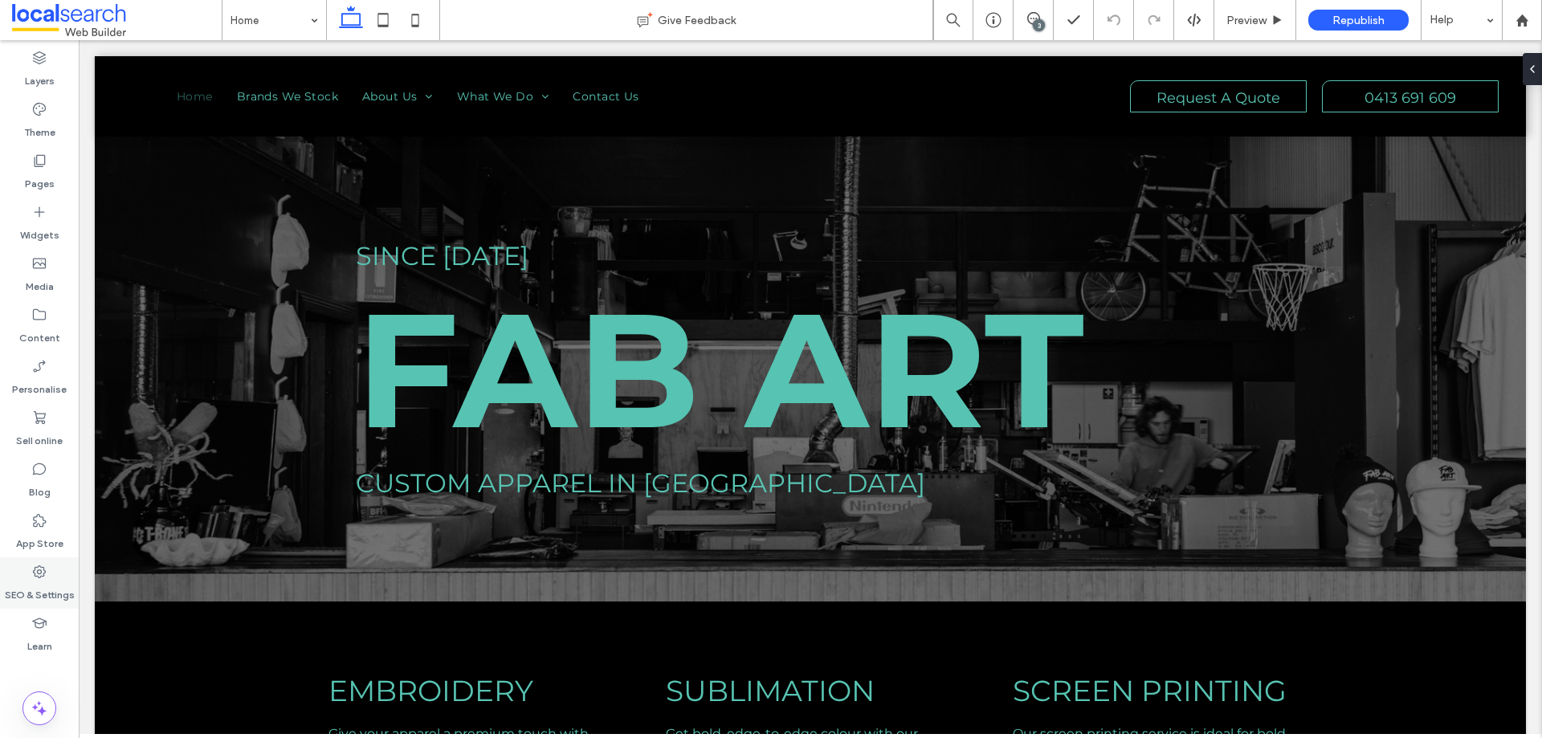
click at [32, 577] on icon at bounding box center [39, 572] width 16 height 16
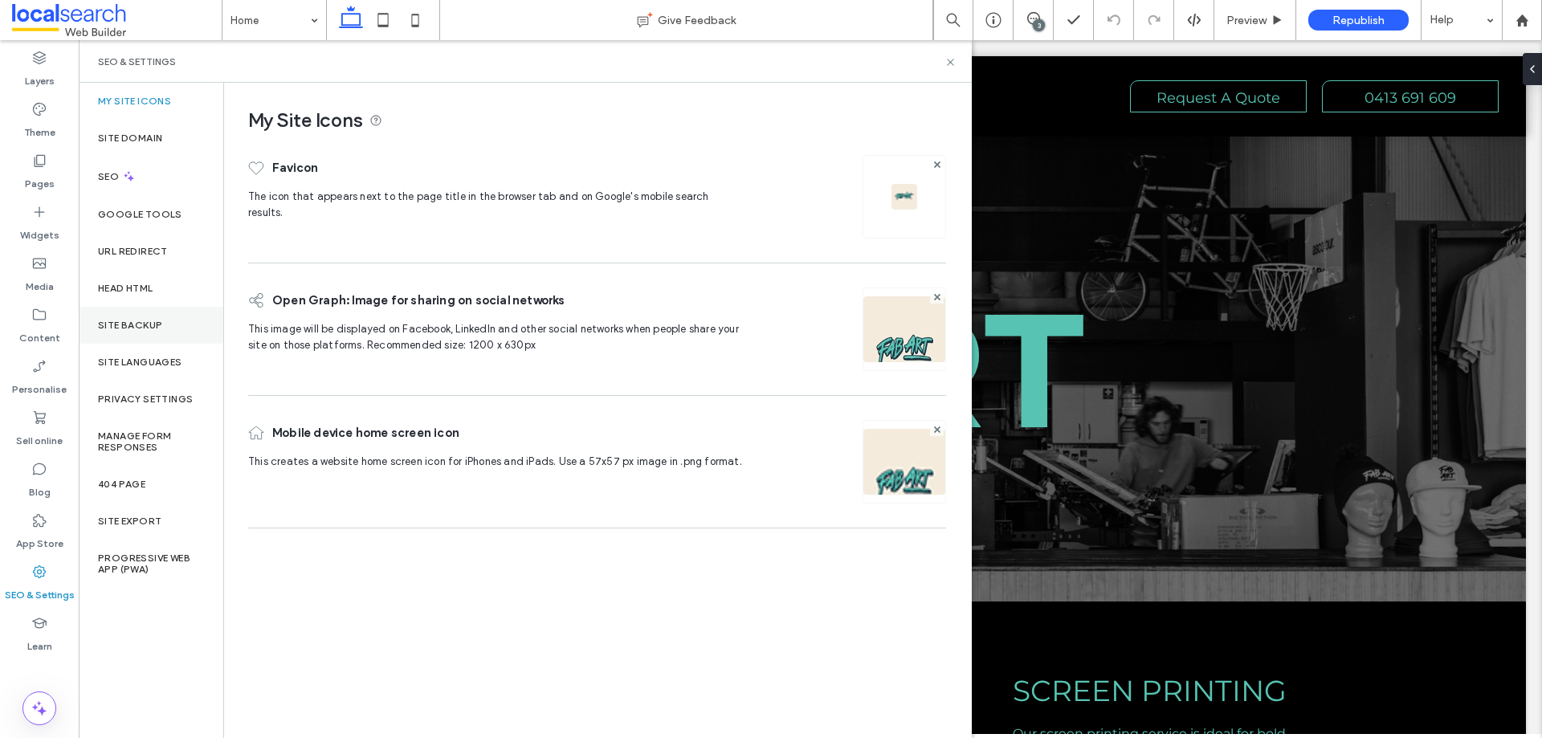
click at [173, 321] on div "Site backup" at bounding box center [151, 325] width 145 height 37
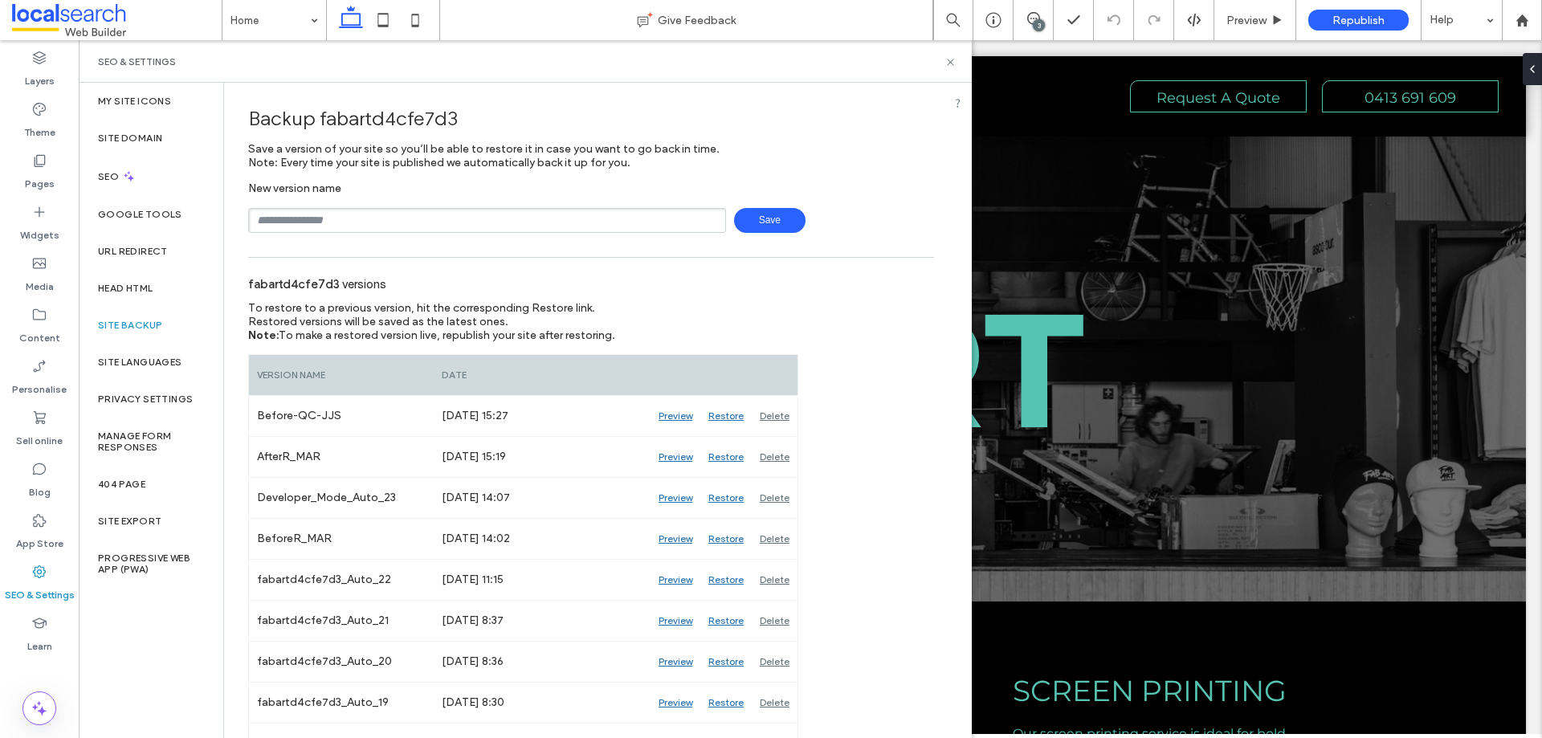
click at [897, 64] on div "SEO & Settings" at bounding box center [525, 61] width 854 height 13
click at [947, 63] on icon at bounding box center [950, 62] width 12 height 12
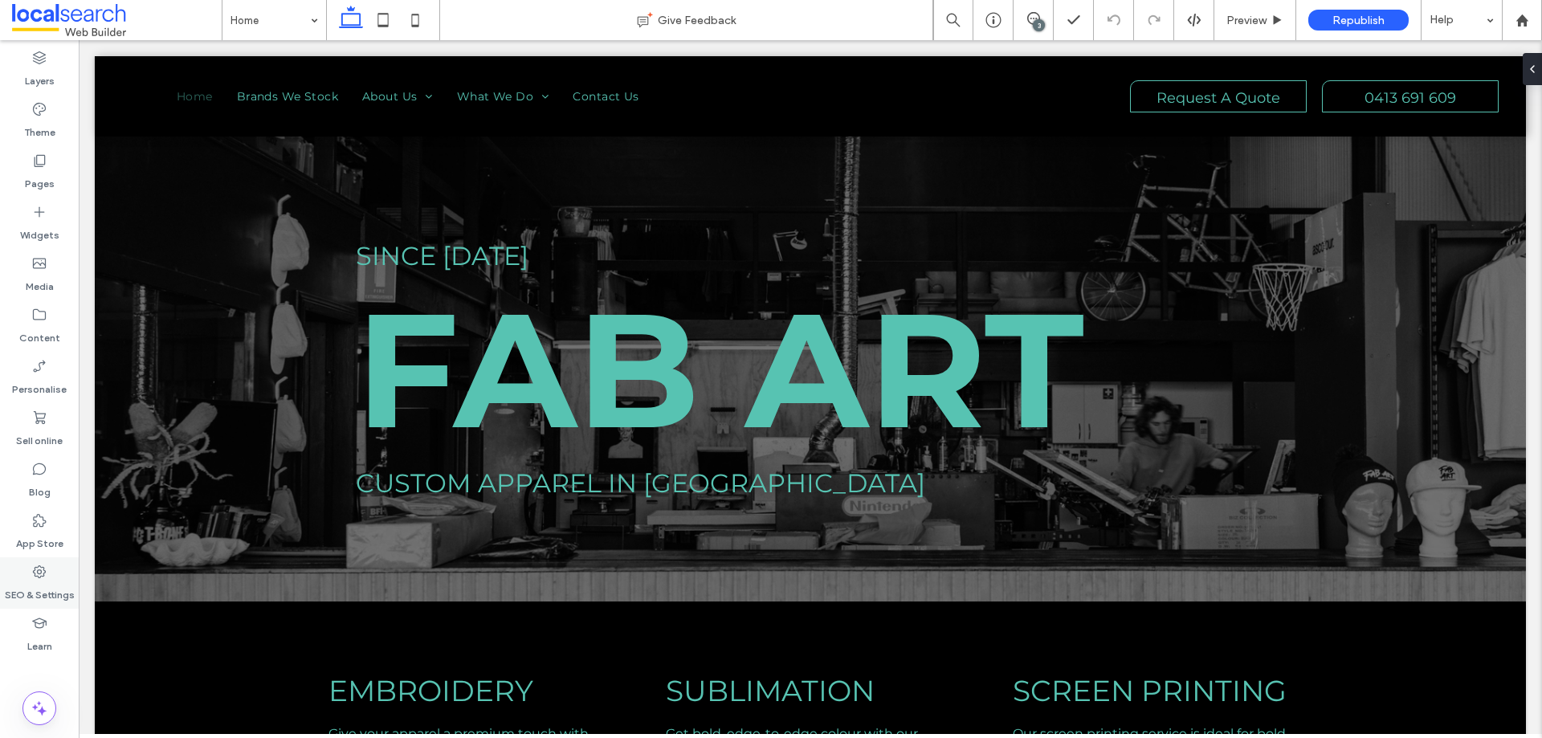
click at [47, 577] on icon at bounding box center [39, 572] width 16 height 16
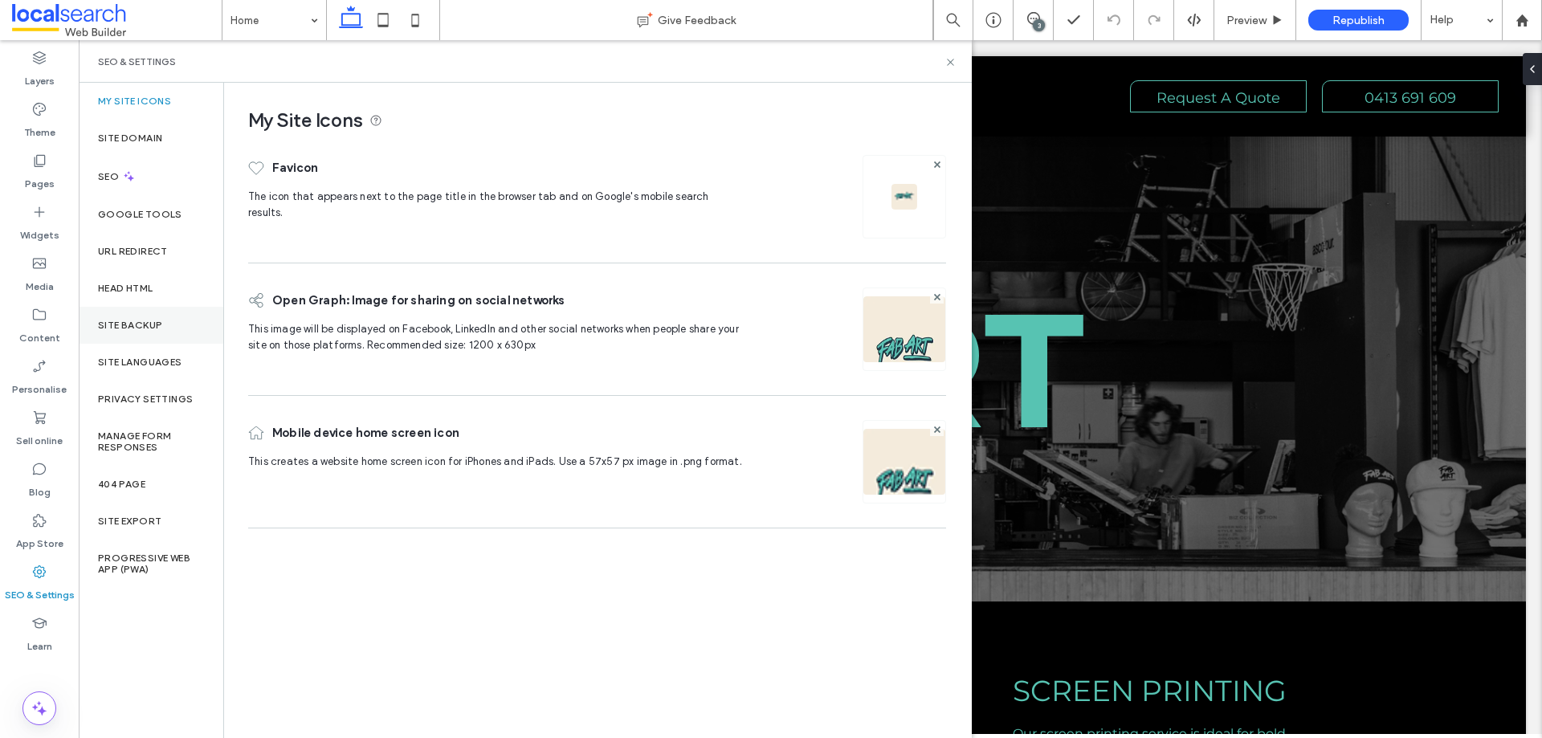
click at [137, 321] on label "Site backup" at bounding box center [130, 325] width 64 height 11
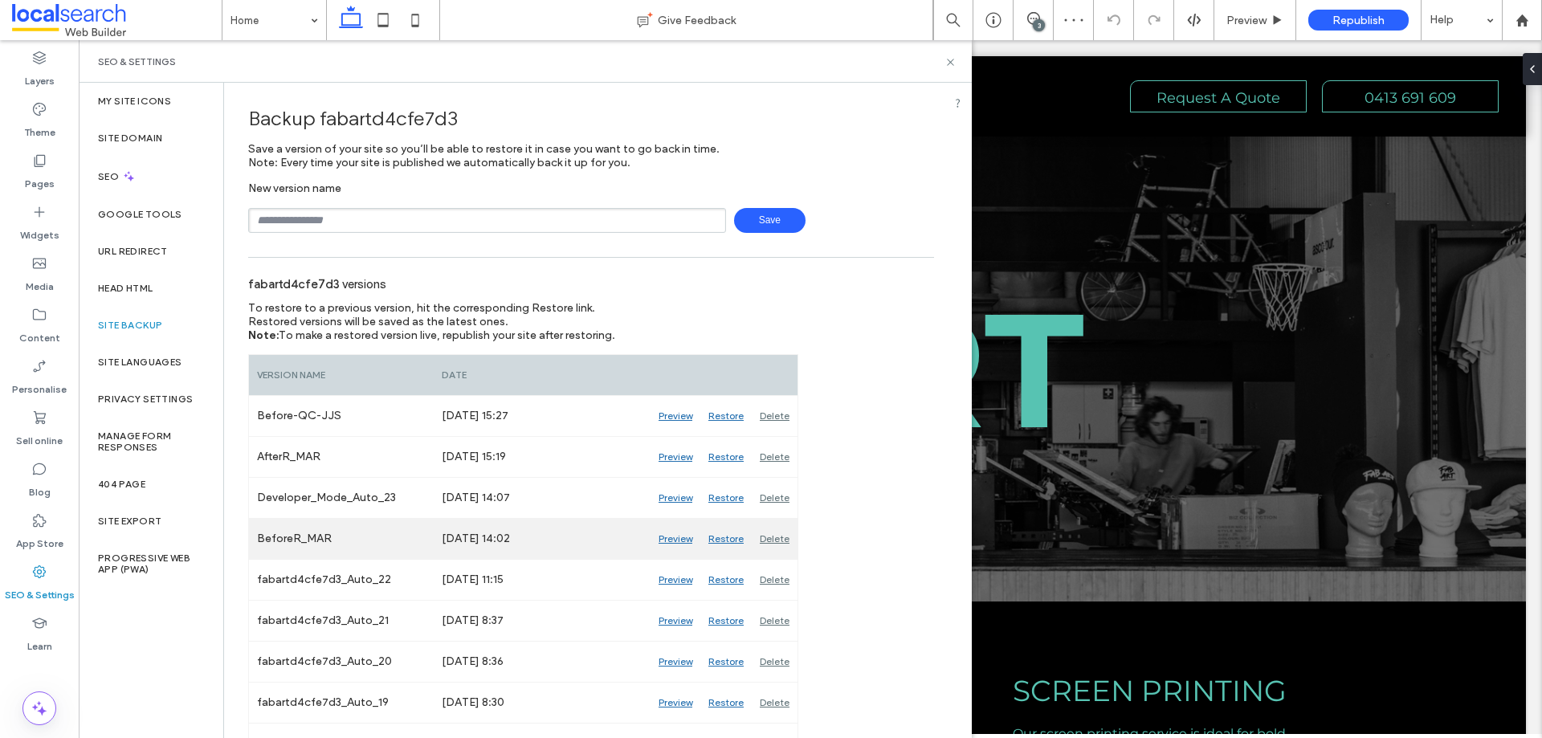
click at [681, 537] on div "Preview" at bounding box center [675, 539] width 50 height 40
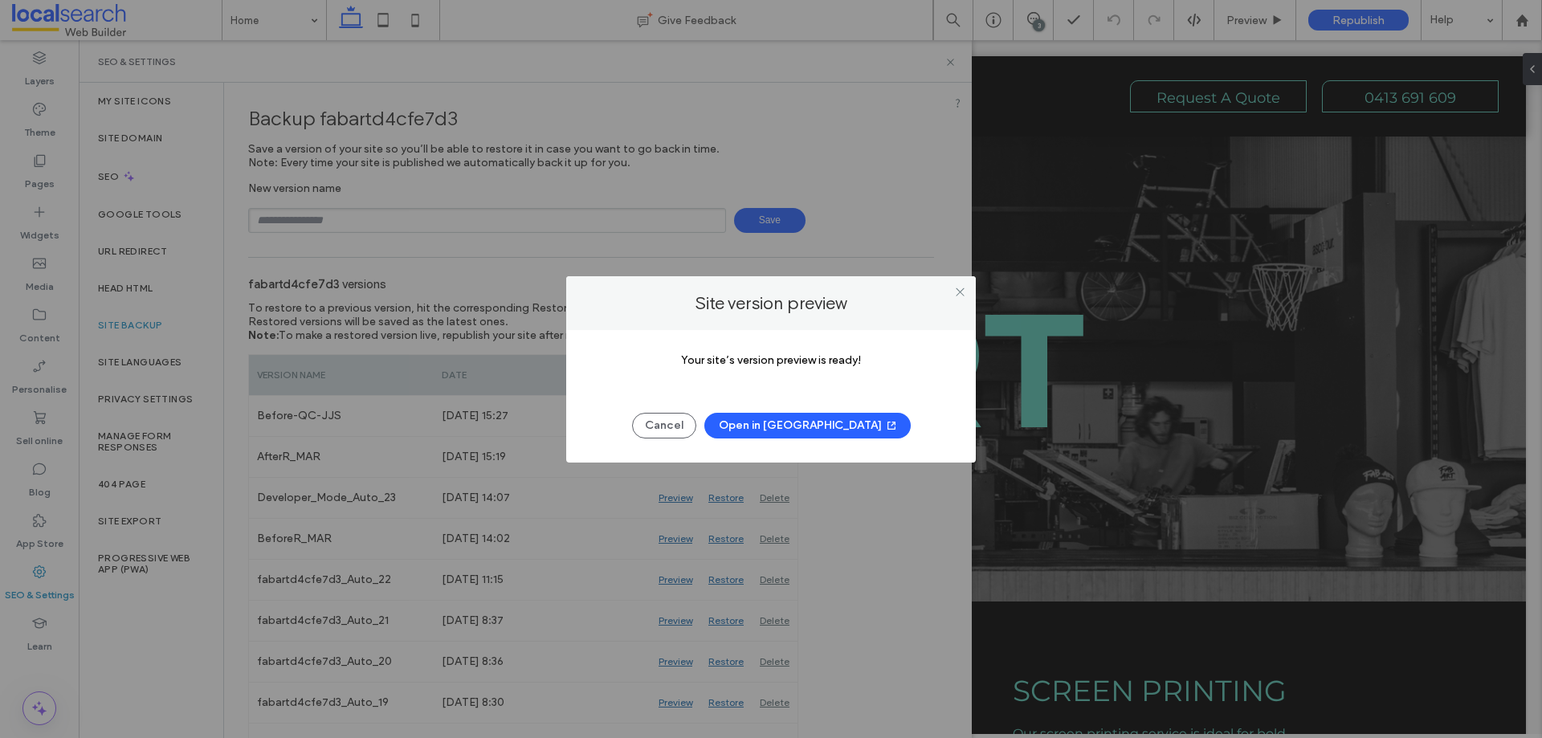
click at [820, 429] on button "Open in [GEOGRAPHIC_DATA]" at bounding box center [807, 426] width 206 height 26
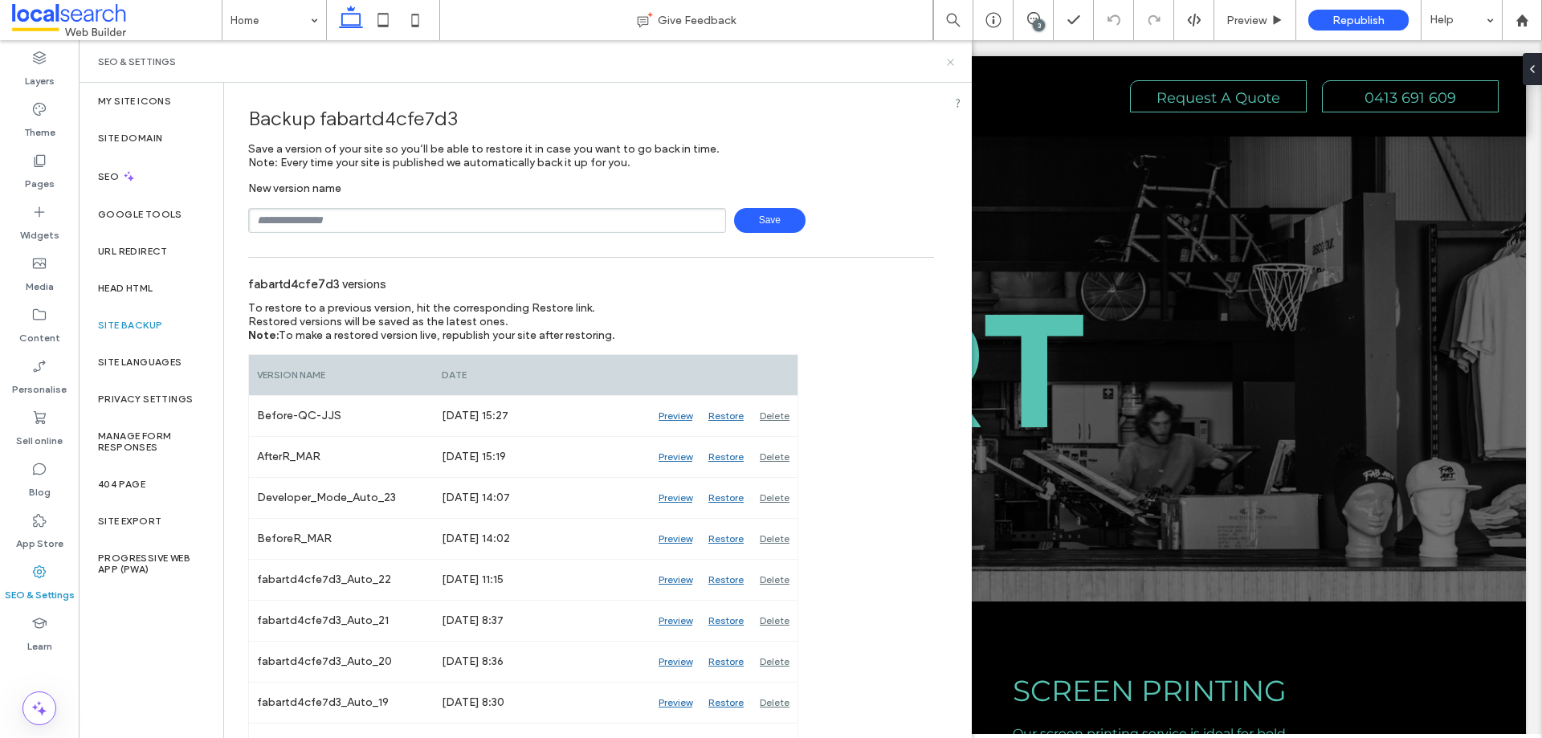
click at [954, 59] on icon at bounding box center [950, 62] width 12 height 12
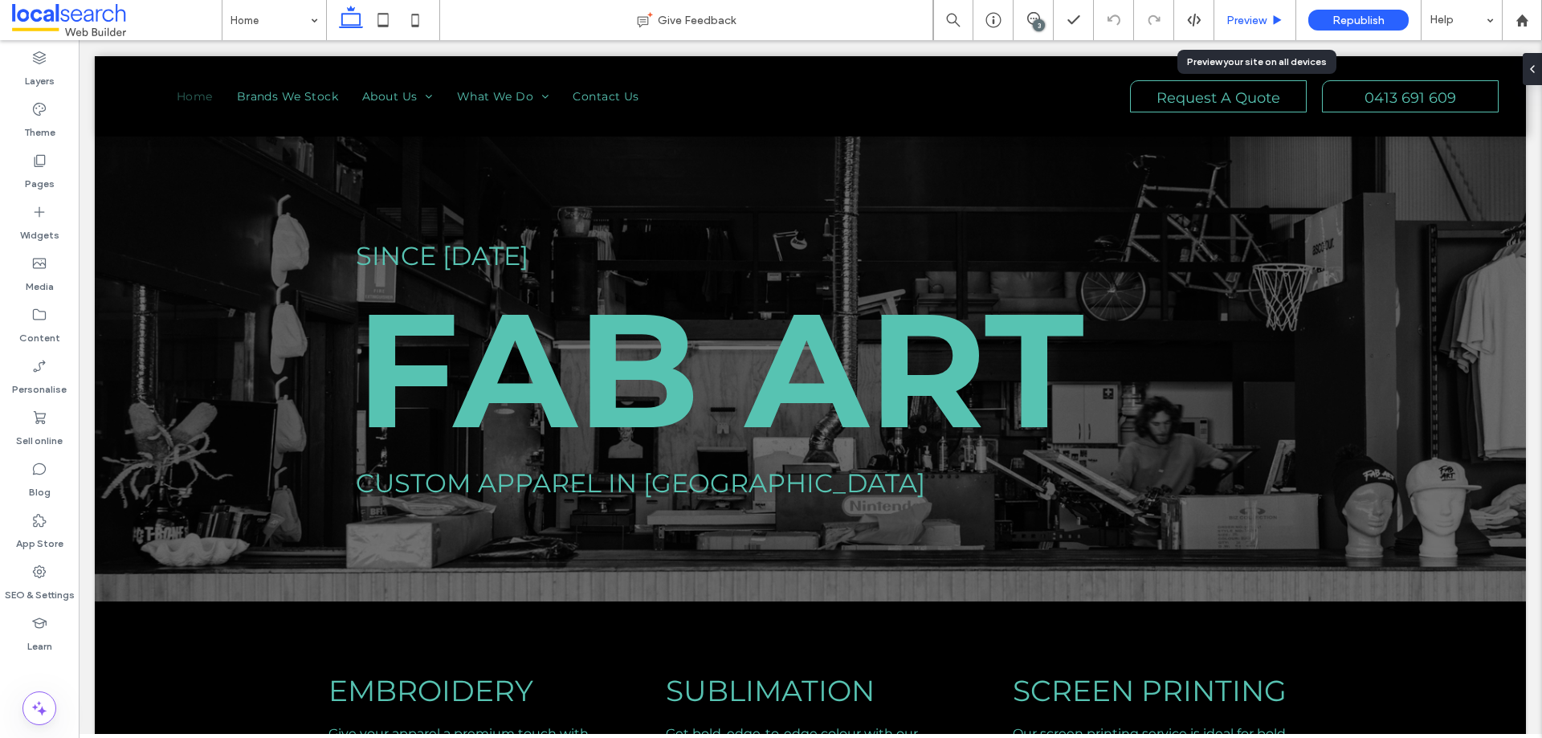
click at [1249, 22] on span "Preview" at bounding box center [1246, 21] width 40 height 14
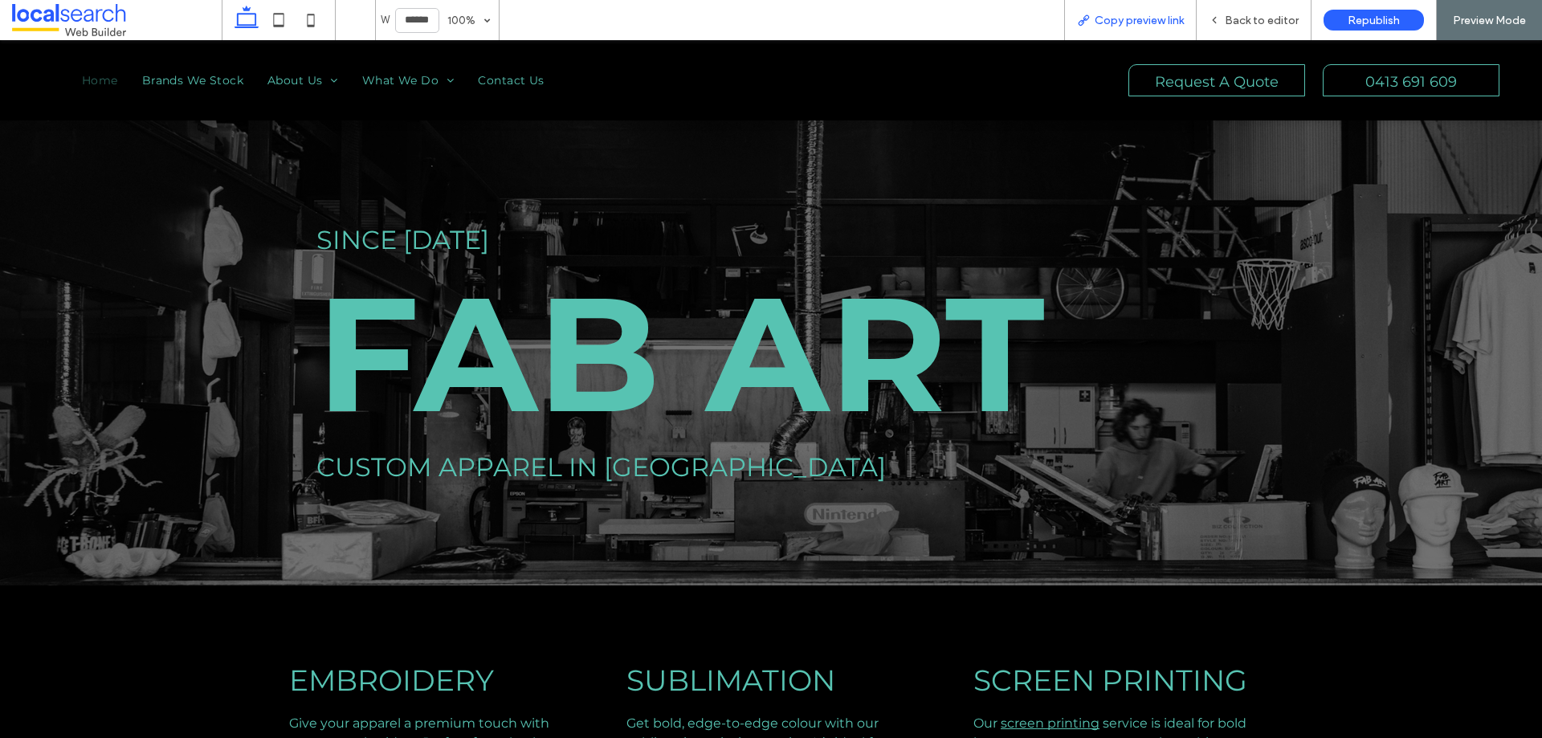
click at [1160, 12] on div "Copy preview link" at bounding box center [1130, 20] width 132 height 40
click at [1148, 18] on span "Copy preview link" at bounding box center [1138, 21] width 89 height 14
